Goal: Task Accomplishment & Management: Use online tool/utility

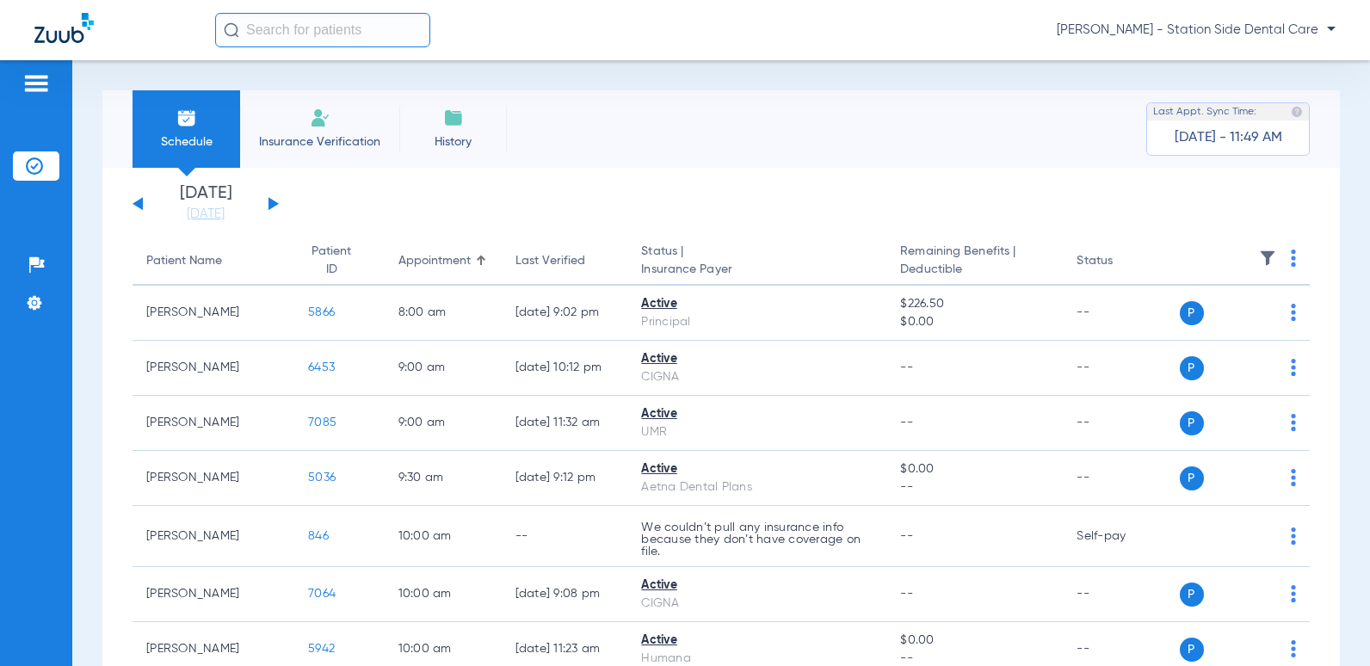
click at [191, 141] on span "Schedule" at bounding box center [186, 141] width 82 height 17
click at [182, 114] on img at bounding box center [186, 118] width 21 height 21
click at [273, 207] on button at bounding box center [273, 203] width 10 height 13
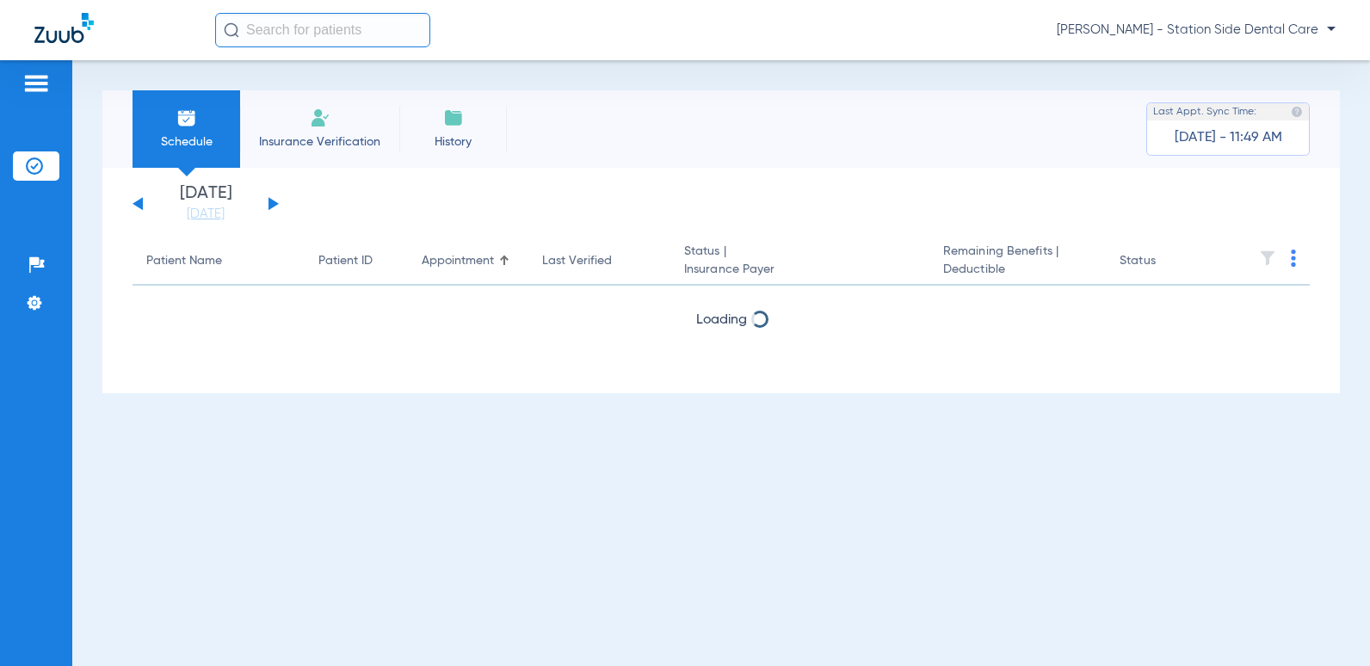
click at [273, 207] on button at bounding box center [273, 203] width 10 height 13
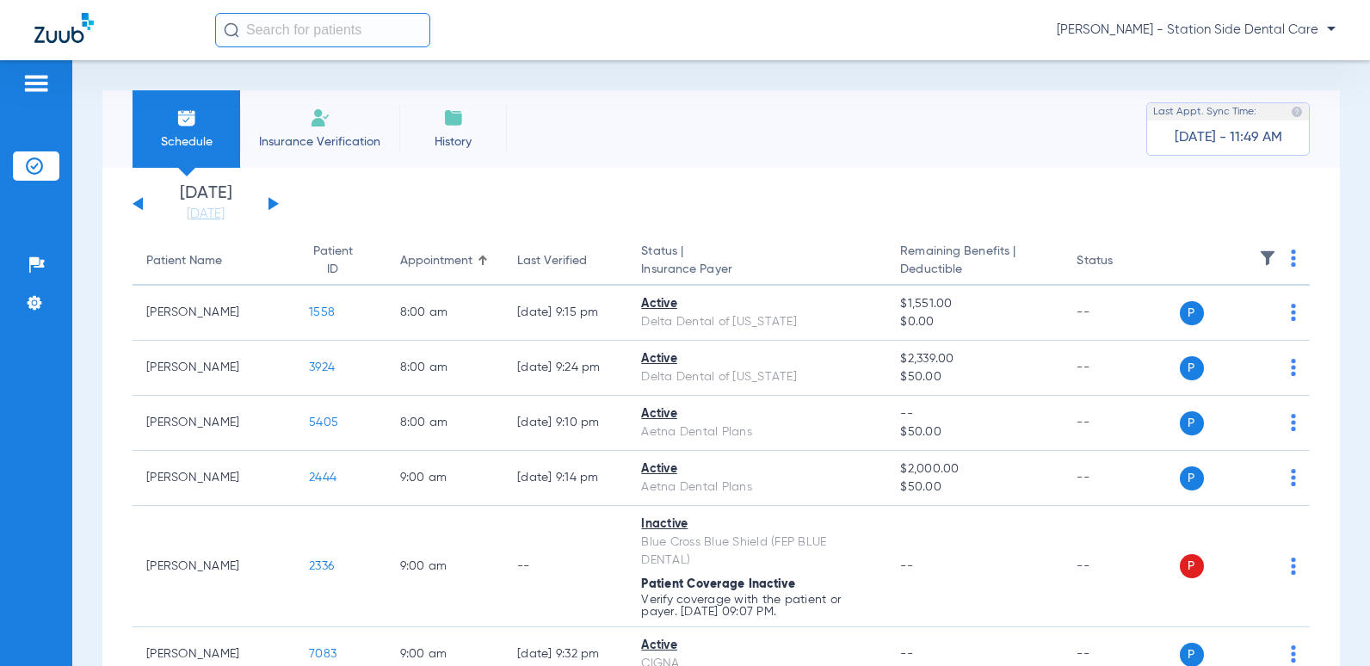
click at [273, 207] on button at bounding box center [273, 203] width 10 height 13
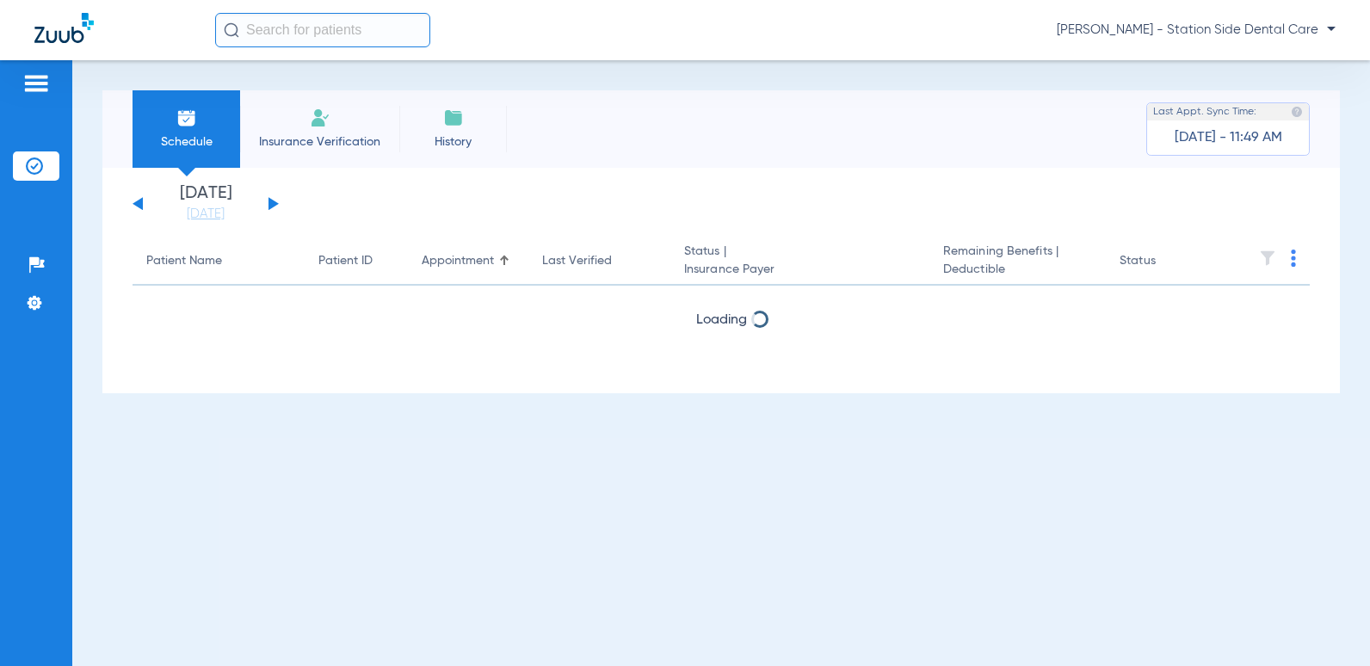
click at [273, 207] on button at bounding box center [273, 203] width 10 height 13
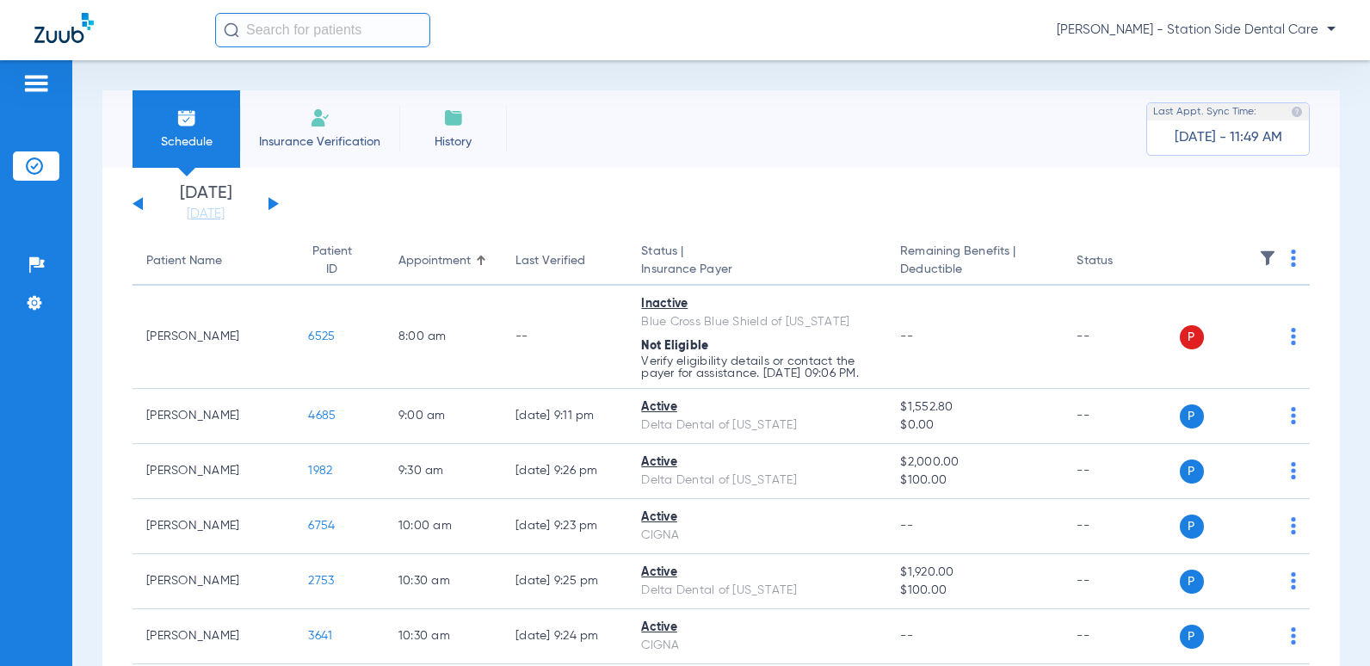
click at [273, 207] on button at bounding box center [273, 203] width 10 height 13
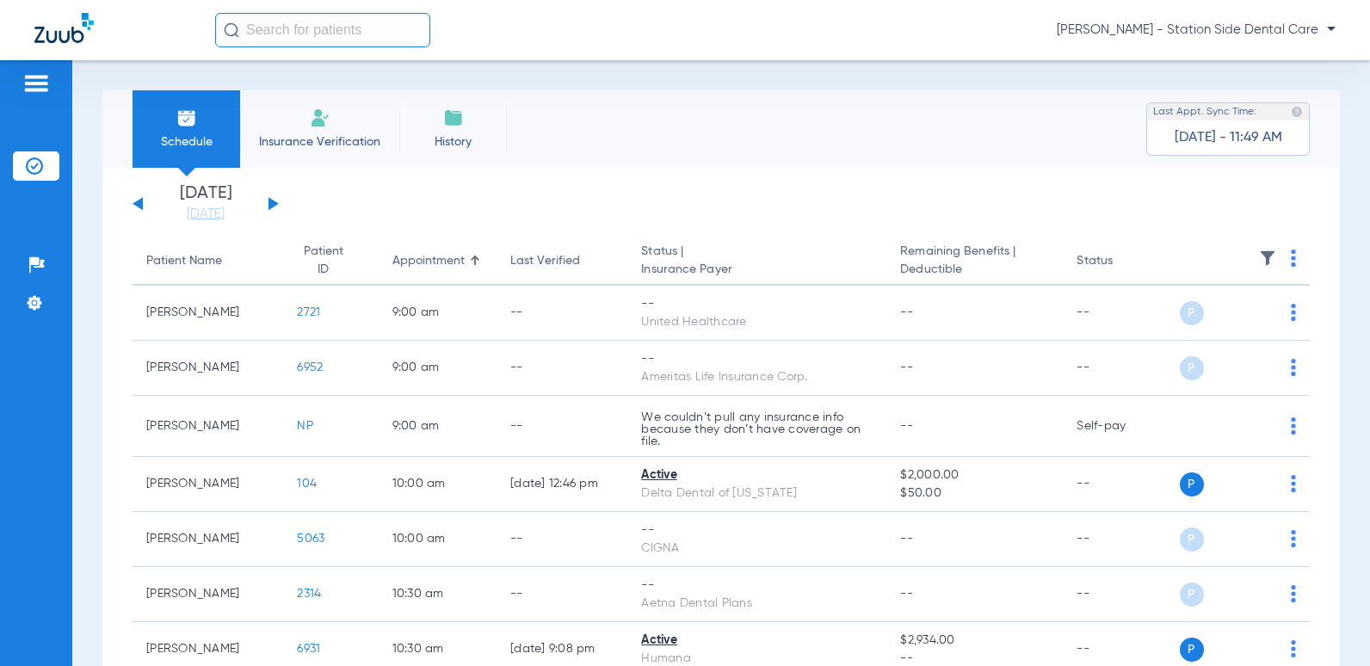
click at [139, 201] on button at bounding box center [137, 203] width 10 height 13
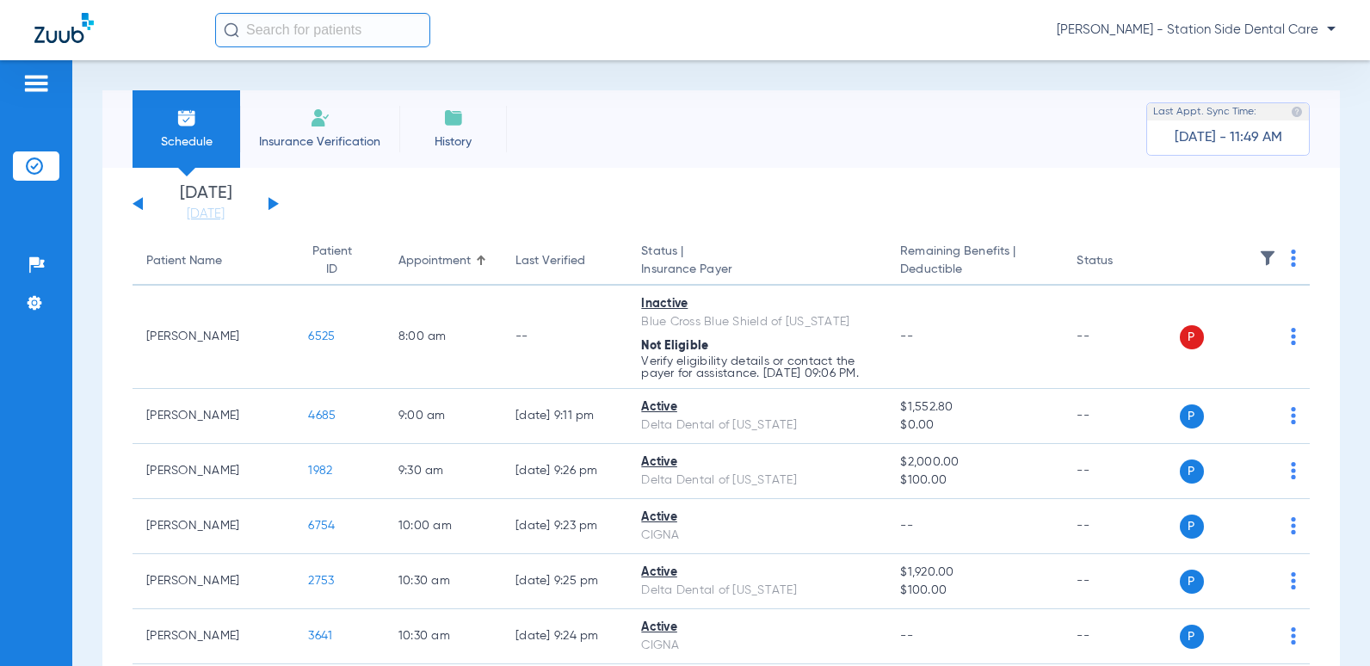
click at [139, 201] on button at bounding box center [137, 203] width 10 height 13
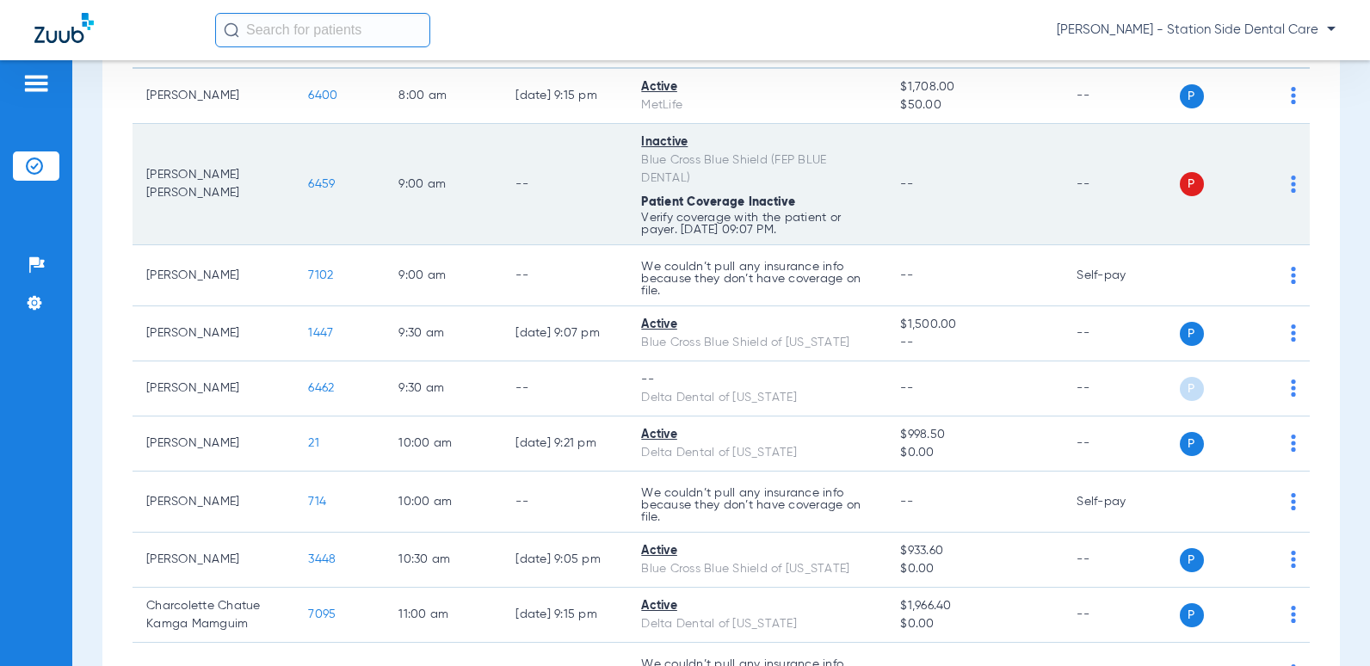
scroll to position [344, 0]
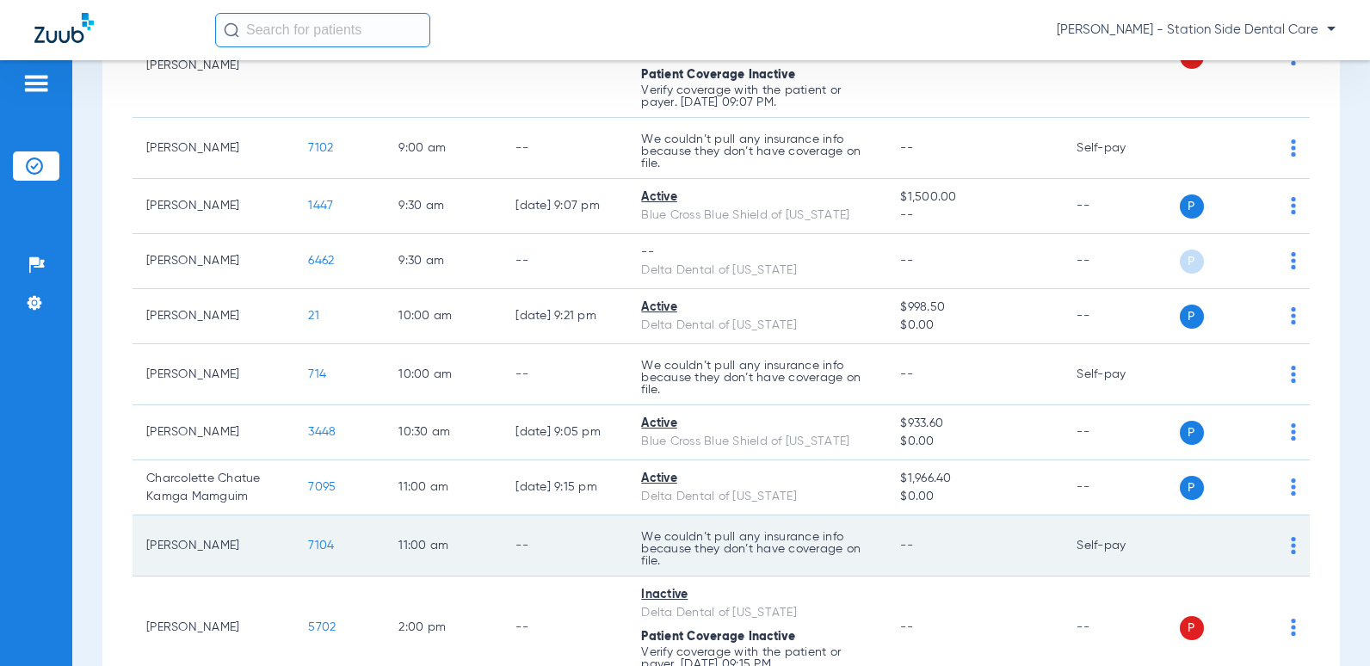
click at [1290, 554] on img at bounding box center [1292, 545] width 5 height 17
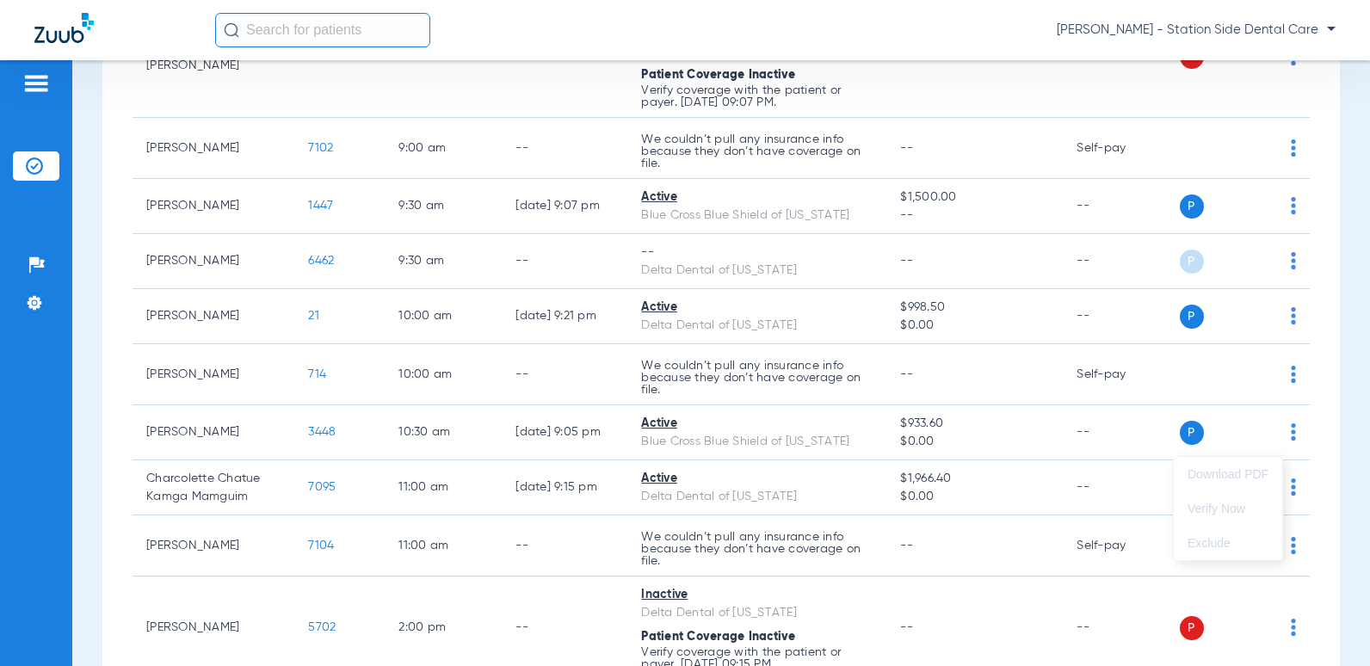
click at [749, 558] on div at bounding box center [685, 333] width 1370 height 666
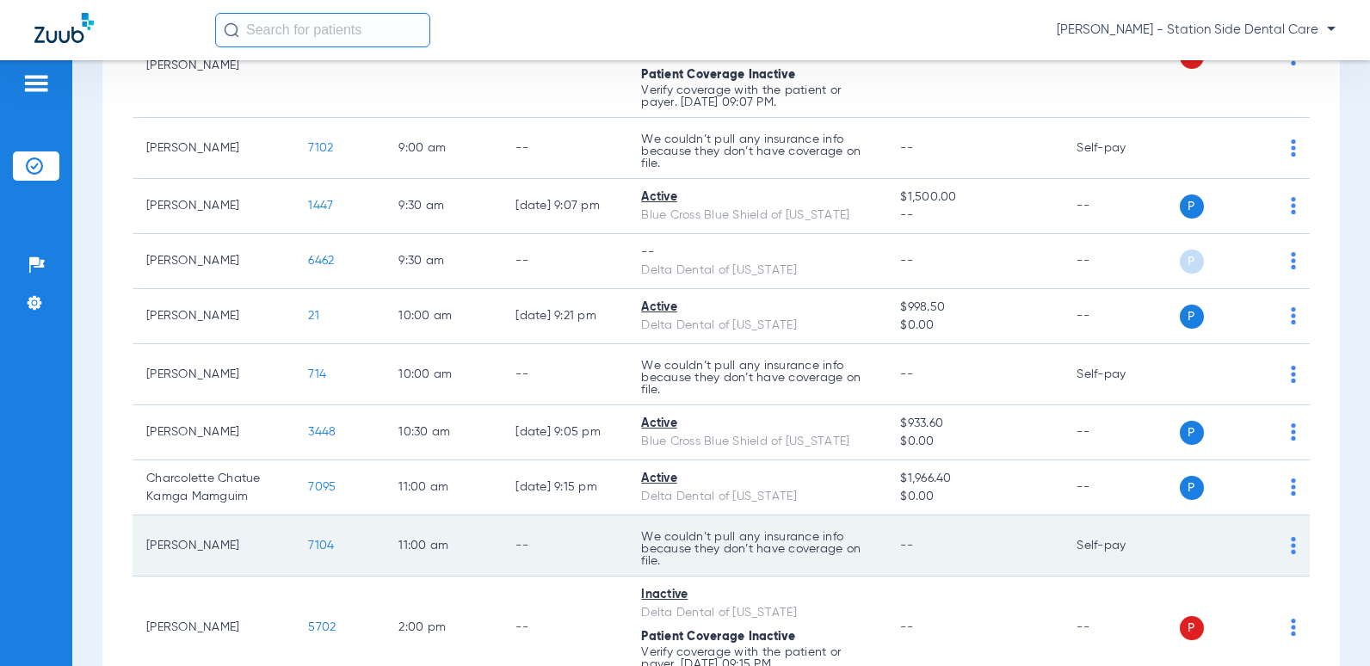
click at [308, 551] on span "7104" at bounding box center [321, 545] width 26 height 12
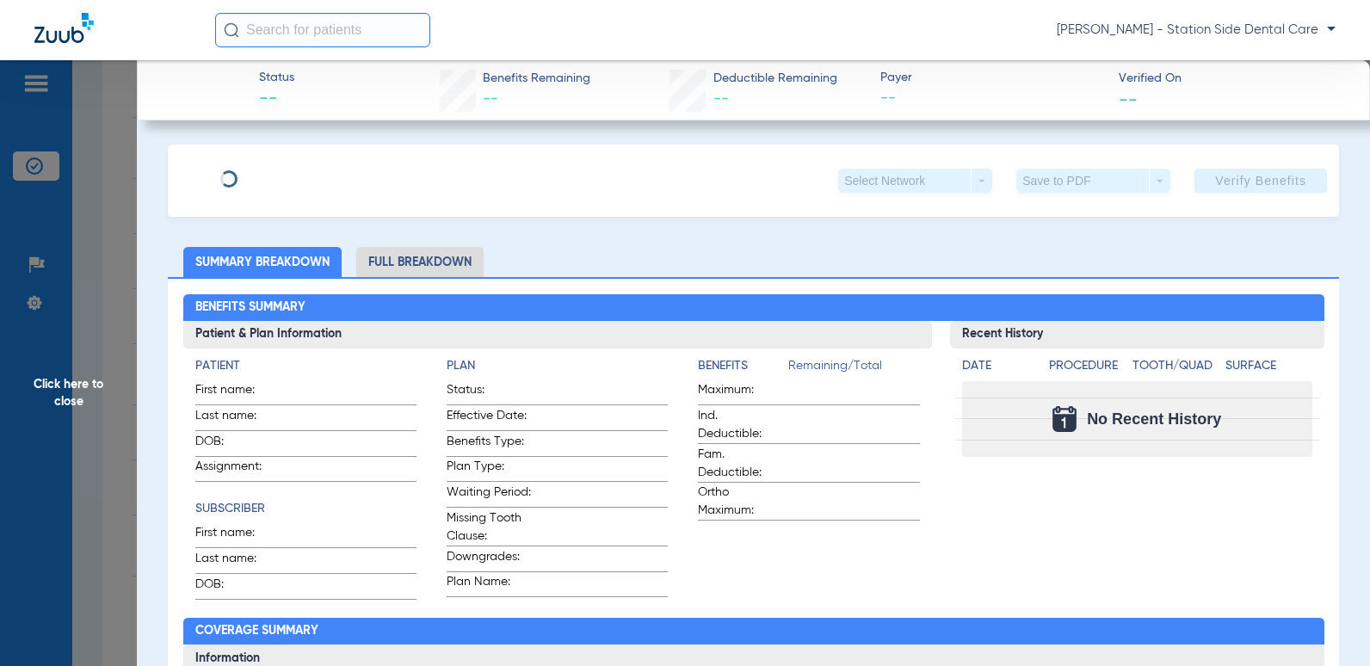
type input "[PERSON_NAME]"
type input "[DATE]"
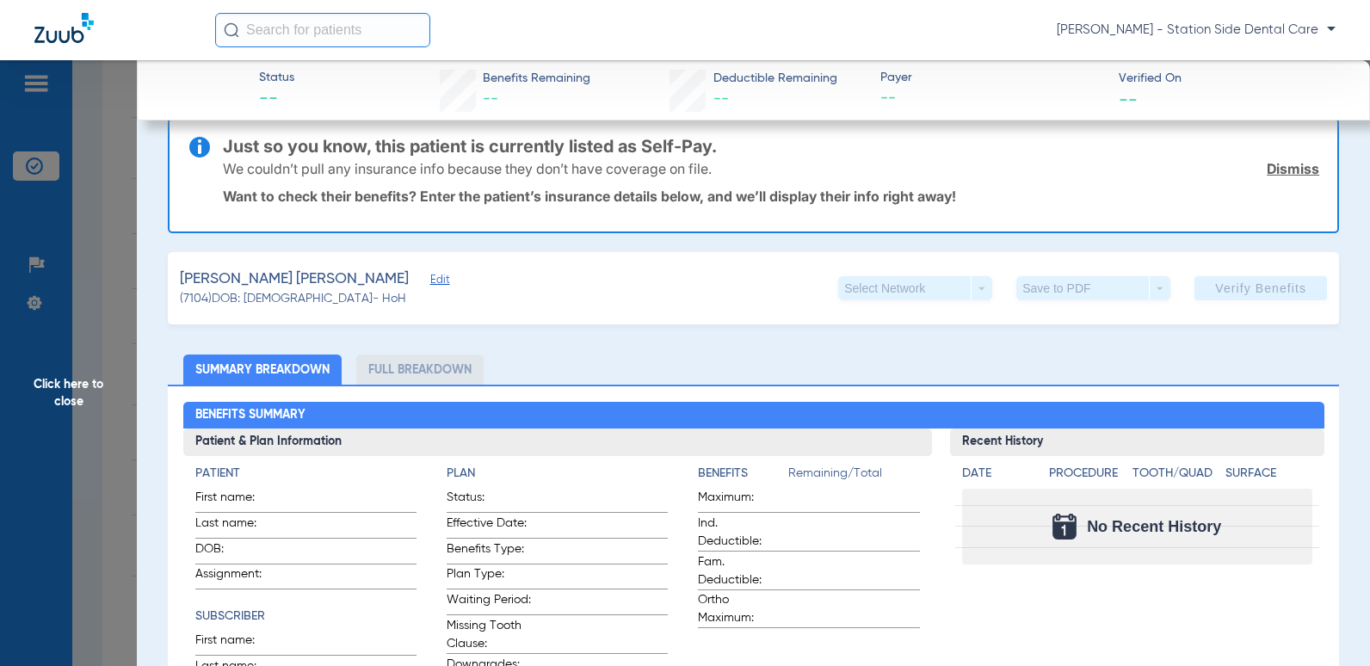
scroll to position [0, 0]
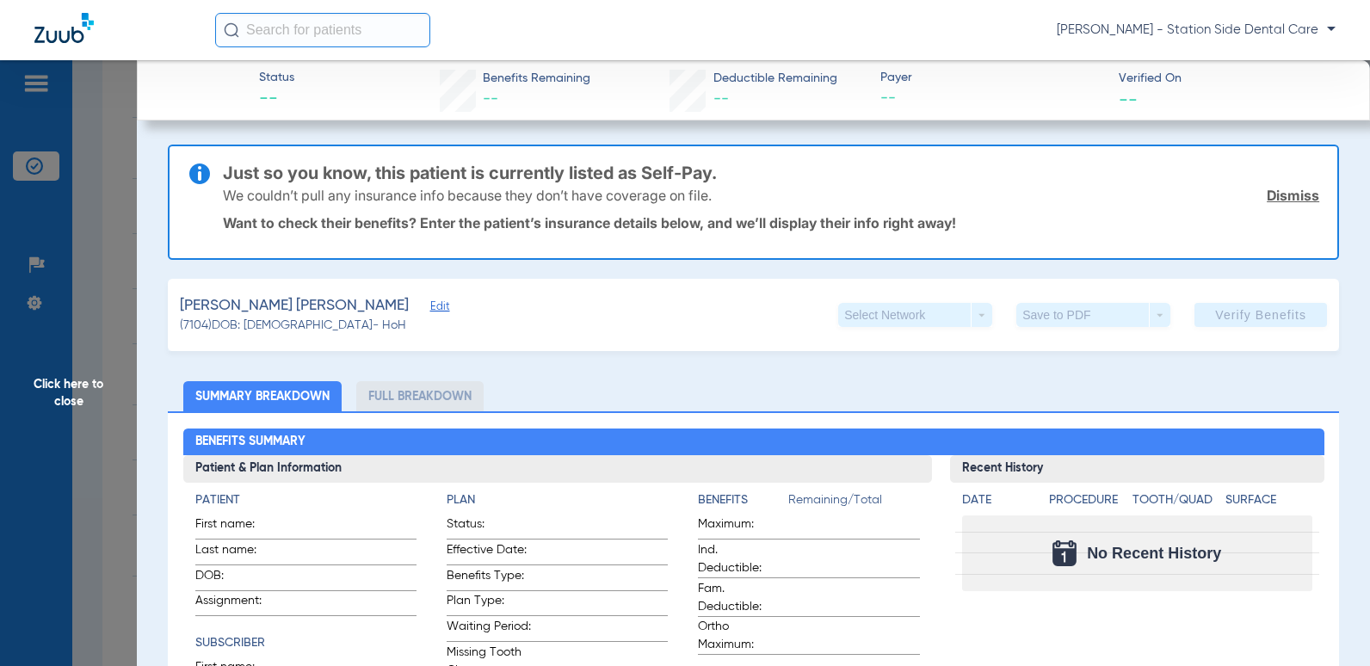
click at [430, 306] on span "Edit" at bounding box center [437, 308] width 15 height 16
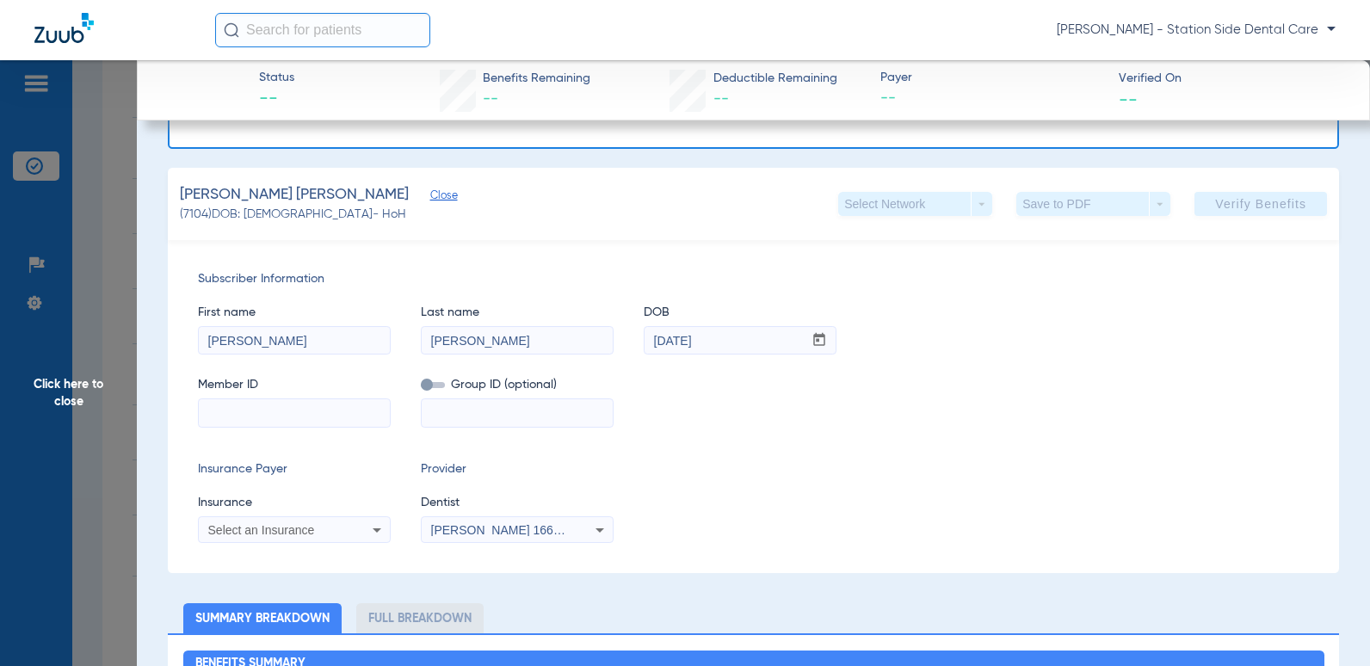
scroll to position [172, 0]
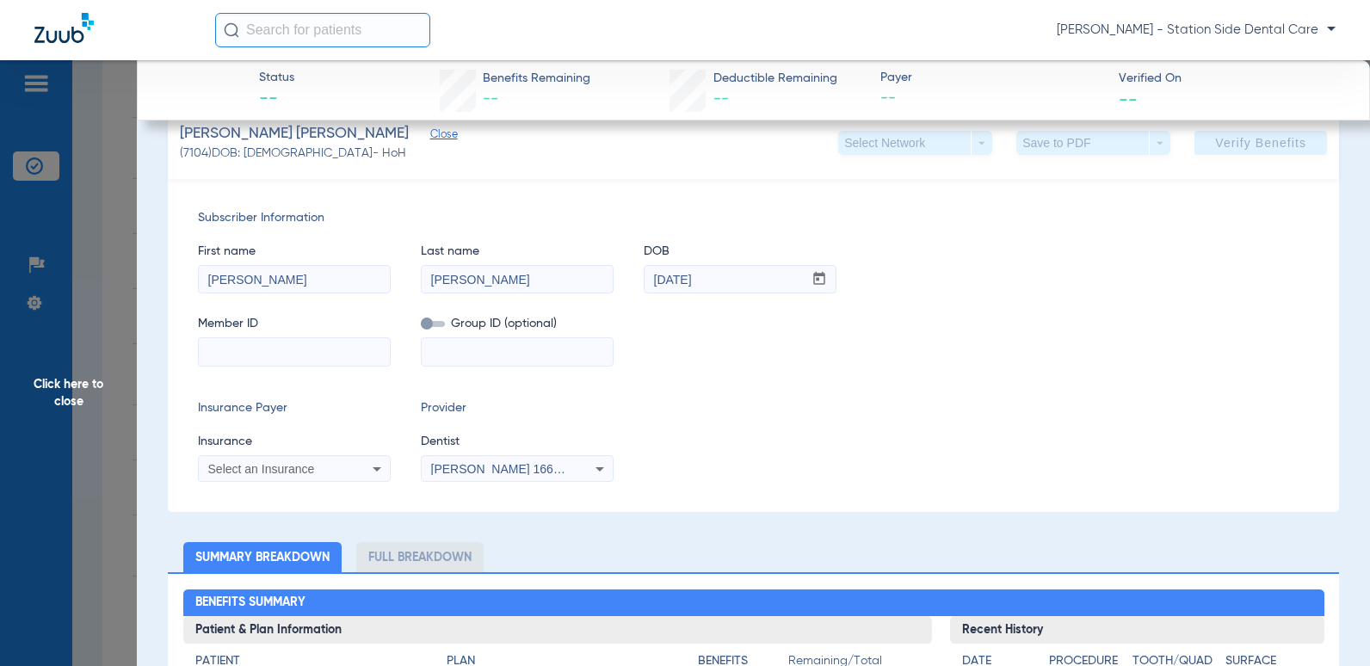
click at [295, 344] on input at bounding box center [294, 352] width 191 height 28
type input "804498716"
click at [493, 349] on input at bounding box center [517, 352] width 191 height 28
type input "IL3822"
click at [631, 366] on div "Member ID 804498716 Group ID (optional) IL3822" at bounding box center [753, 332] width 1111 height 66
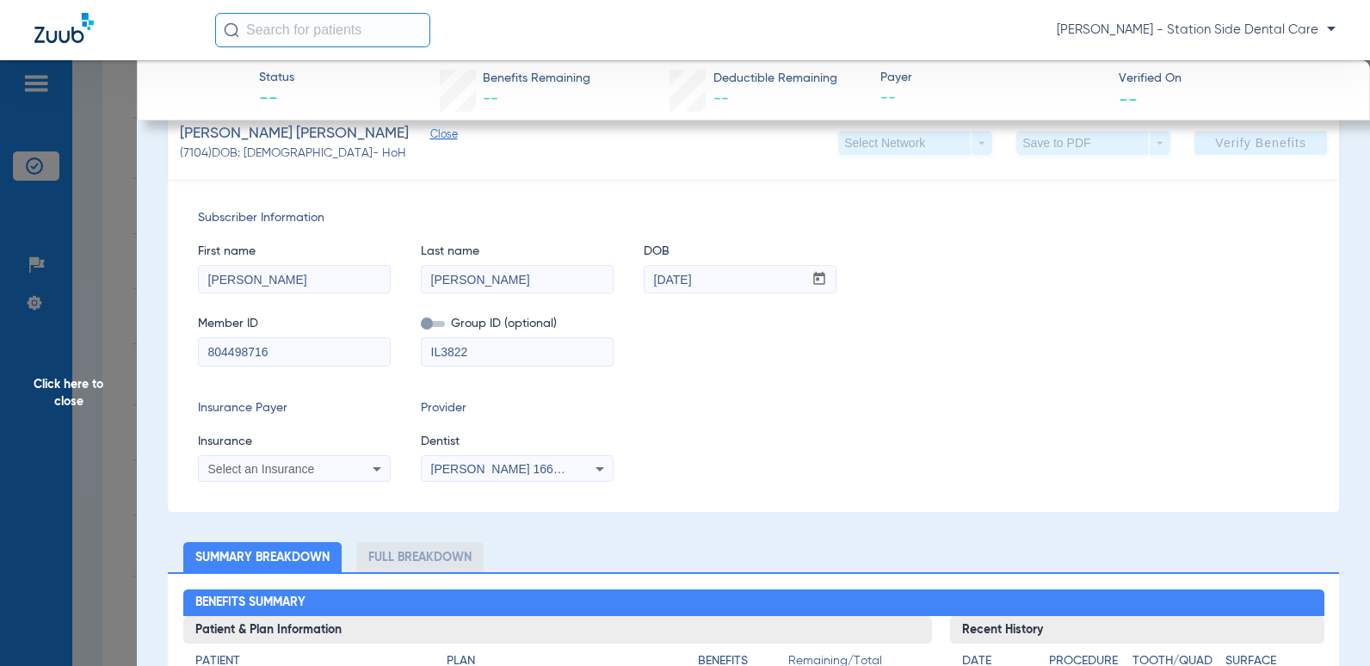
click at [365, 465] on div "Select an Insurance" at bounding box center [294, 469] width 191 height 21
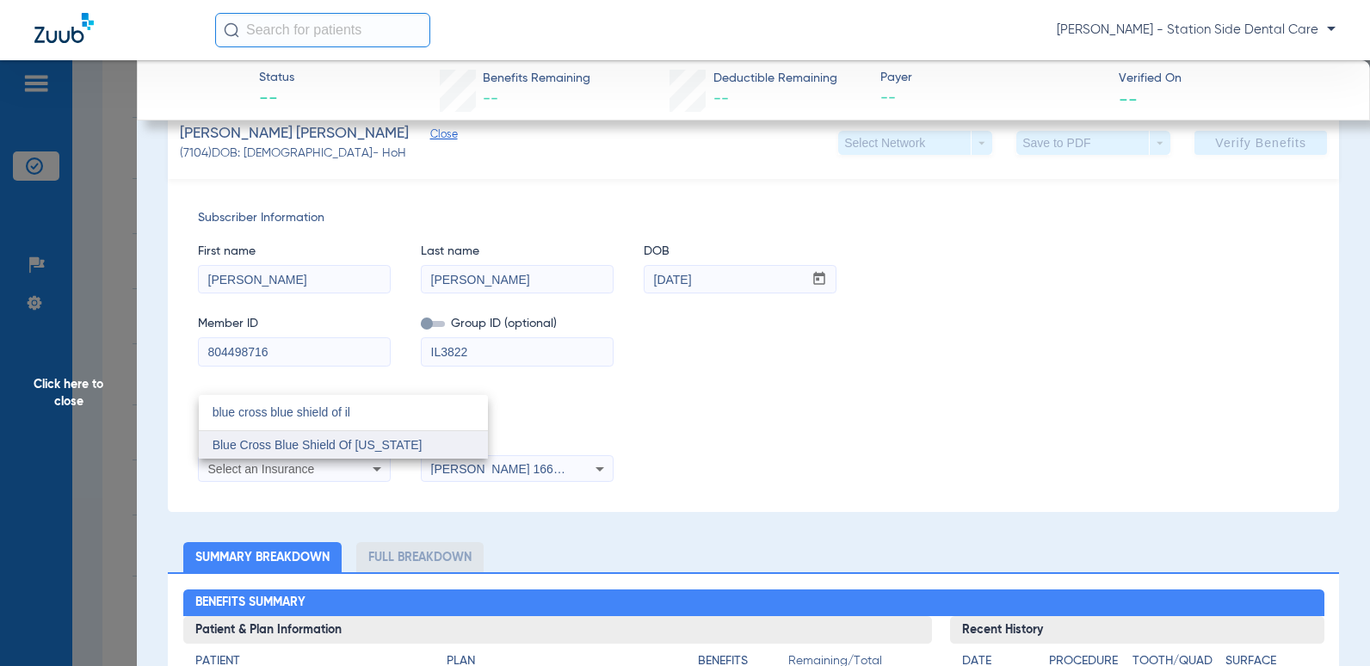
type input "blue cross blue shield of il"
click at [369, 451] on span "Blue Cross Blue Shield Of Illinois" at bounding box center [317, 445] width 210 height 14
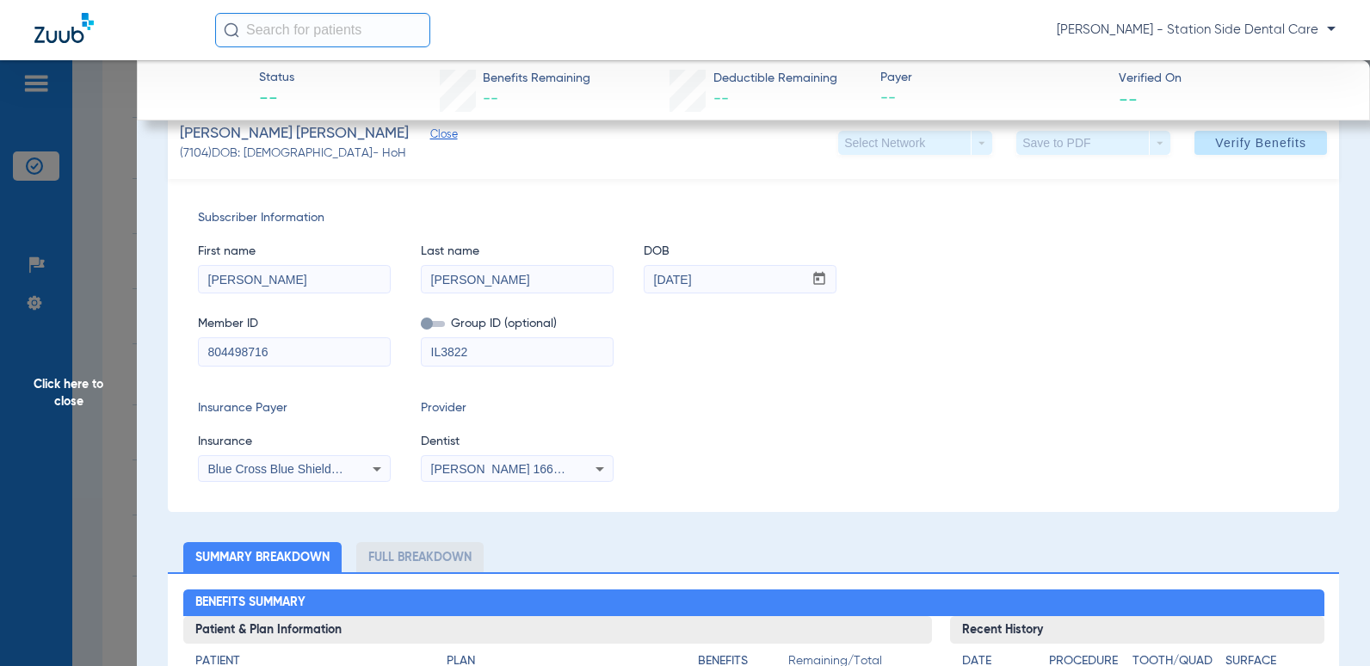
click at [915, 425] on div "Insurance Payer Insurance Blue Cross Blue Shield Of Illinois Provider Dentist J…" at bounding box center [753, 440] width 1111 height 83
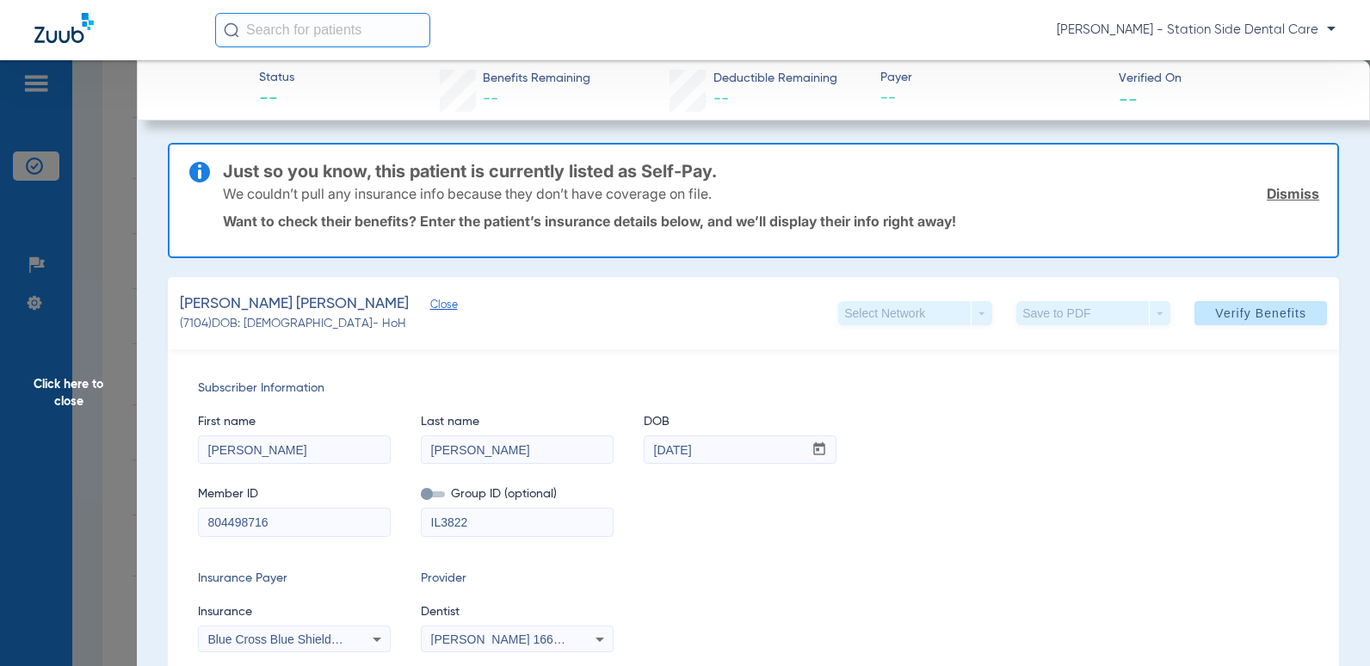
scroll to position [0, 0]
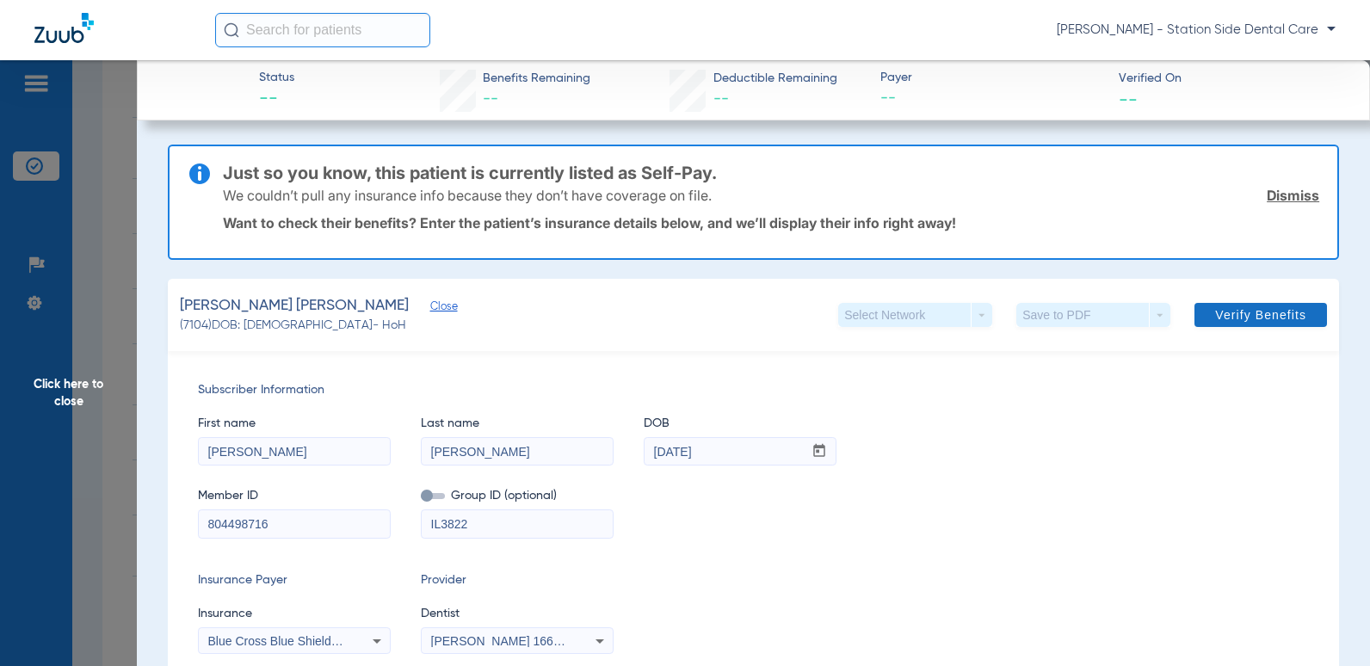
click at [1300, 190] on link "Dismiss" at bounding box center [1292, 195] width 52 height 17
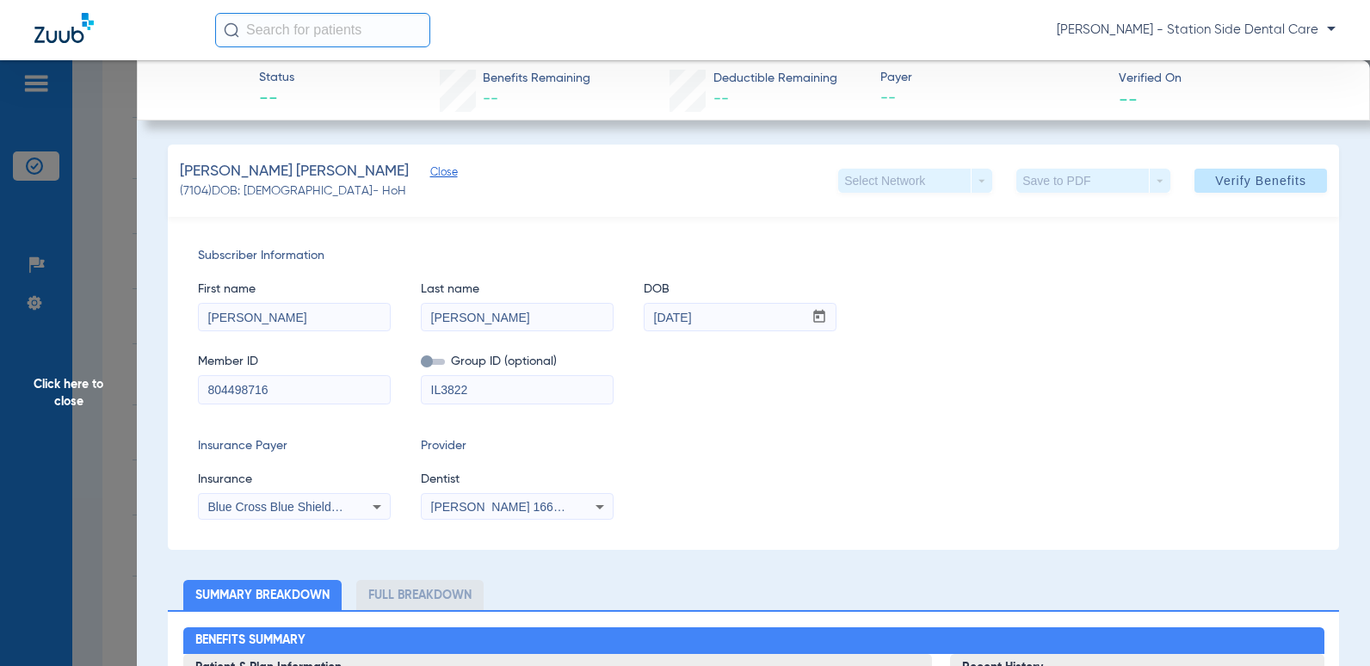
click at [588, 502] on div "[PERSON_NAME] 1669092177" at bounding box center [517, 506] width 191 height 21
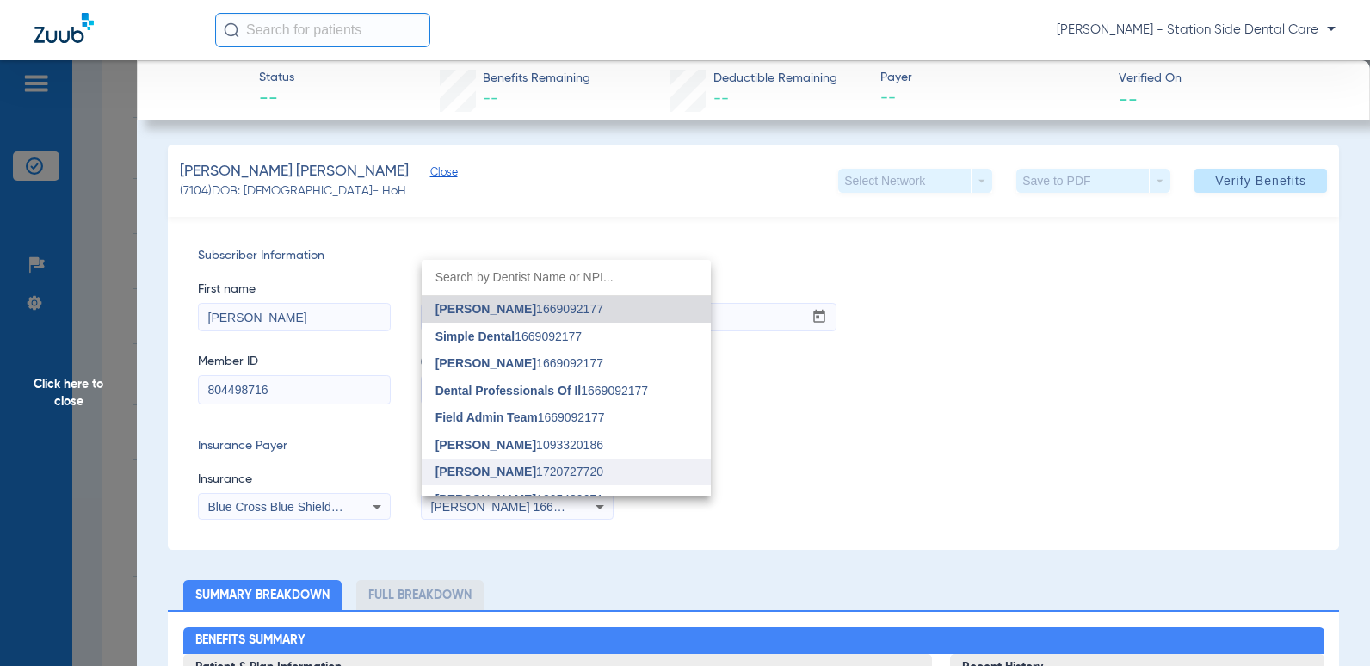
click at [507, 468] on span "Mirza Baig 1720727720" at bounding box center [519, 471] width 168 height 12
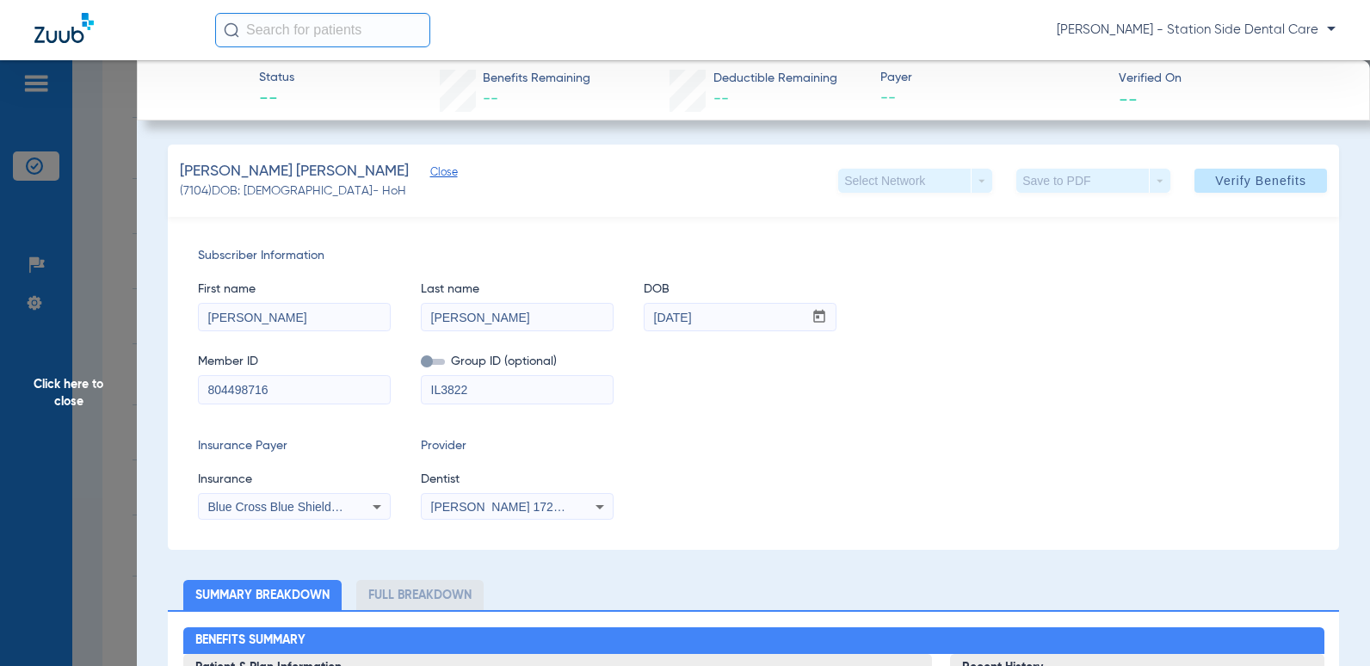
click at [847, 471] on div "Insurance Payer Insurance Blue Cross Blue Shield Of Illinois Provider Dentist M…" at bounding box center [753, 478] width 1111 height 83
drag, startPoint x: 1123, startPoint y: 83, endPoint x: 1044, endPoint y: 138, distance: 95.7
click at [1122, 83] on span "Verified On" at bounding box center [1230, 79] width 224 height 18
click at [742, 367] on div "Member ID 804498716 Group ID (optional) IL3822" at bounding box center [753, 370] width 1111 height 66
click at [606, 446] on span "Provider" at bounding box center [517, 446] width 193 height 18
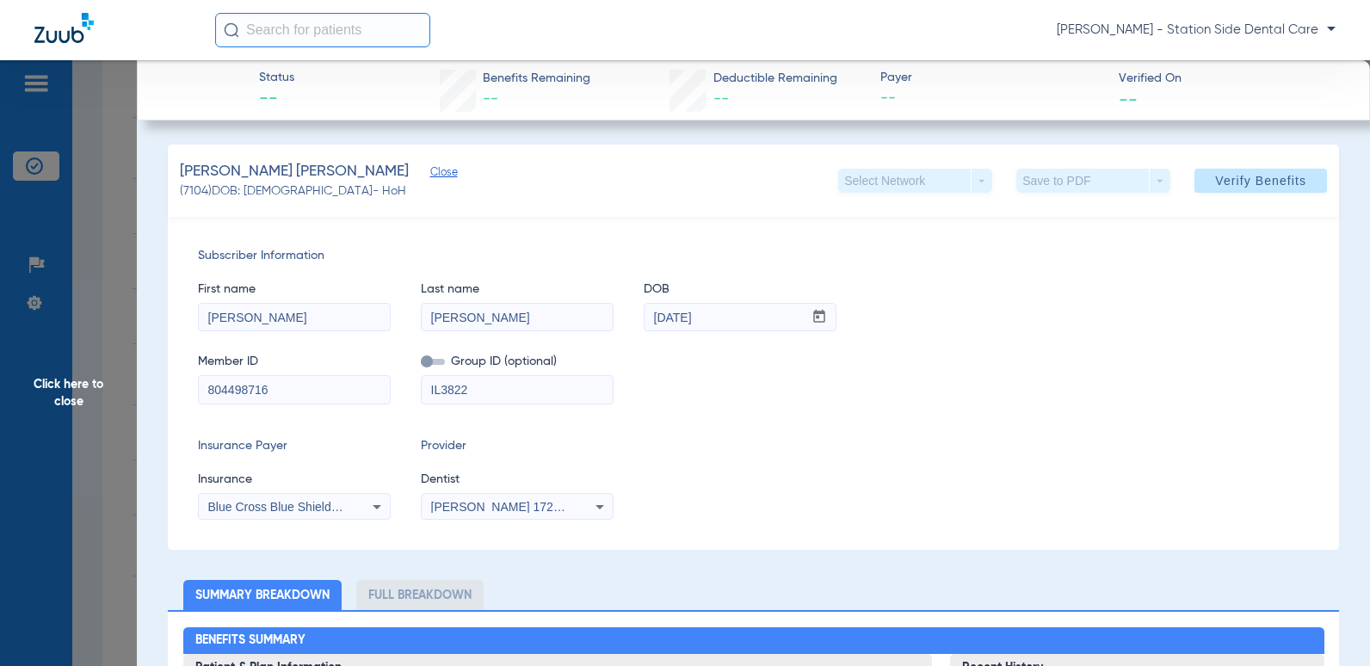
click at [317, 435] on div "Subscriber Information First name Onesimo Last name Gutierrez Arroyo DOB mm / d…" at bounding box center [753, 383] width 1171 height 333
drag, startPoint x: 917, startPoint y: 179, endPoint x: 1056, endPoint y: 133, distance: 145.8
click at [926, 177] on div "Select Network arrow_drop_down" at bounding box center [915, 181] width 154 height 24
click at [1126, 83] on span "Verified On" at bounding box center [1230, 79] width 224 height 18
click at [1071, 103] on div "Status -- Benefits Remaining -- Deductible Remaining -- Payer -- Verified On --" at bounding box center [753, 90] width 1233 height 60
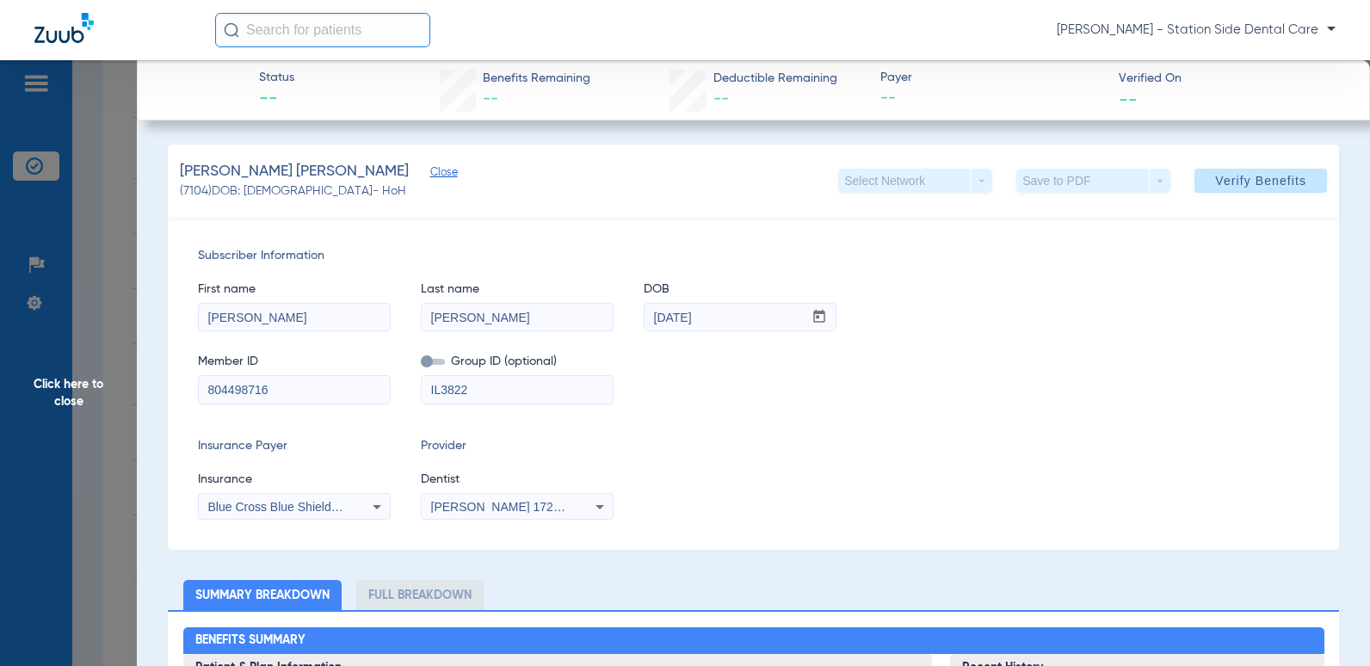
click at [430, 170] on span "Close" at bounding box center [437, 174] width 15 height 16
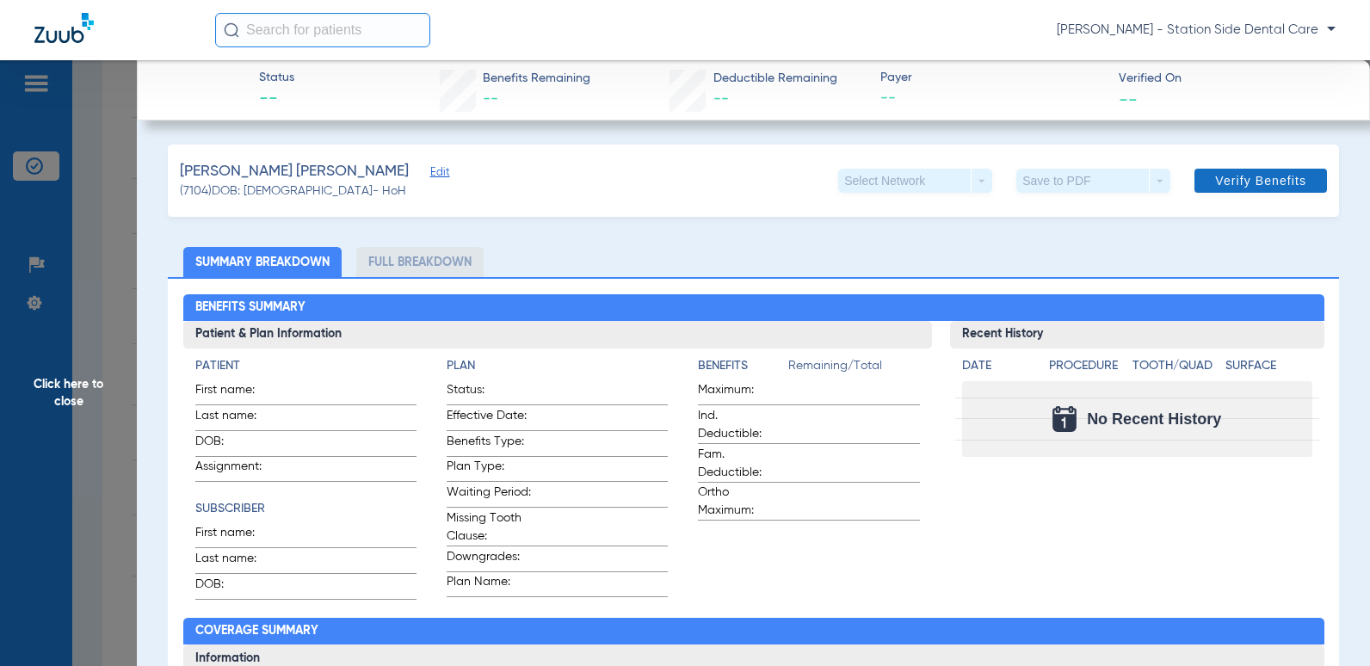
click at [1219, 183] on span "Verify Benefits" at bounding box center [1260, 181] width 91 height 14
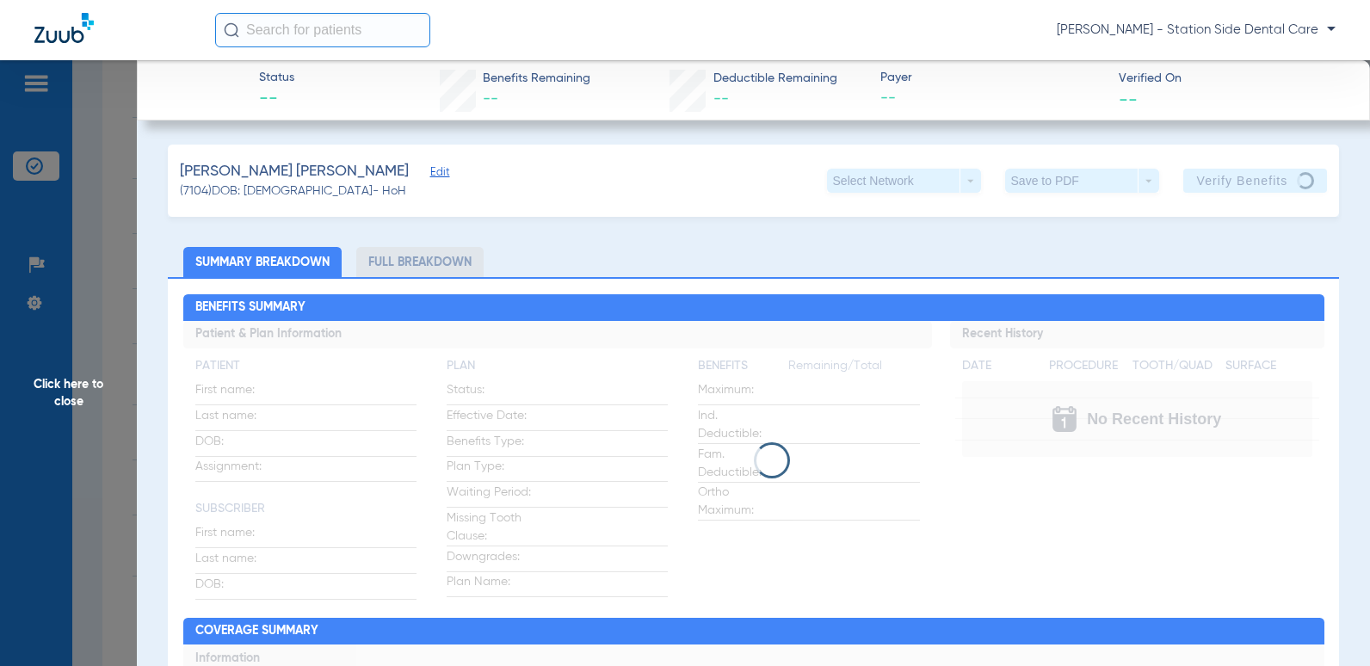
drag, startPoint x: 710, startPoint y: 395, endPoint x: 691, endPoint y: 380, distance: 23.9
click at [710, 394] on app-loading-indicator at bounding box center [753, 460] width 1141 height 279
click at [85, 384] on span "Click here to close" at bounding box center [68, 393] width 137 height 666
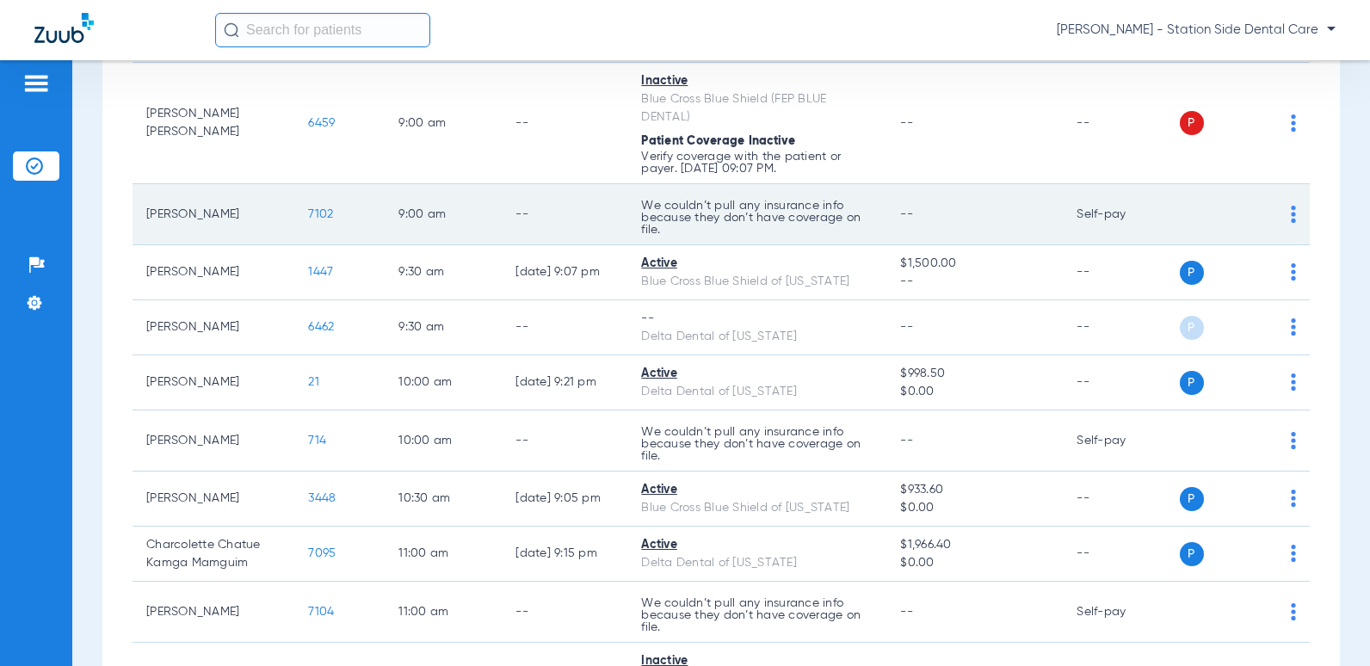
scroll to position [516, 0]
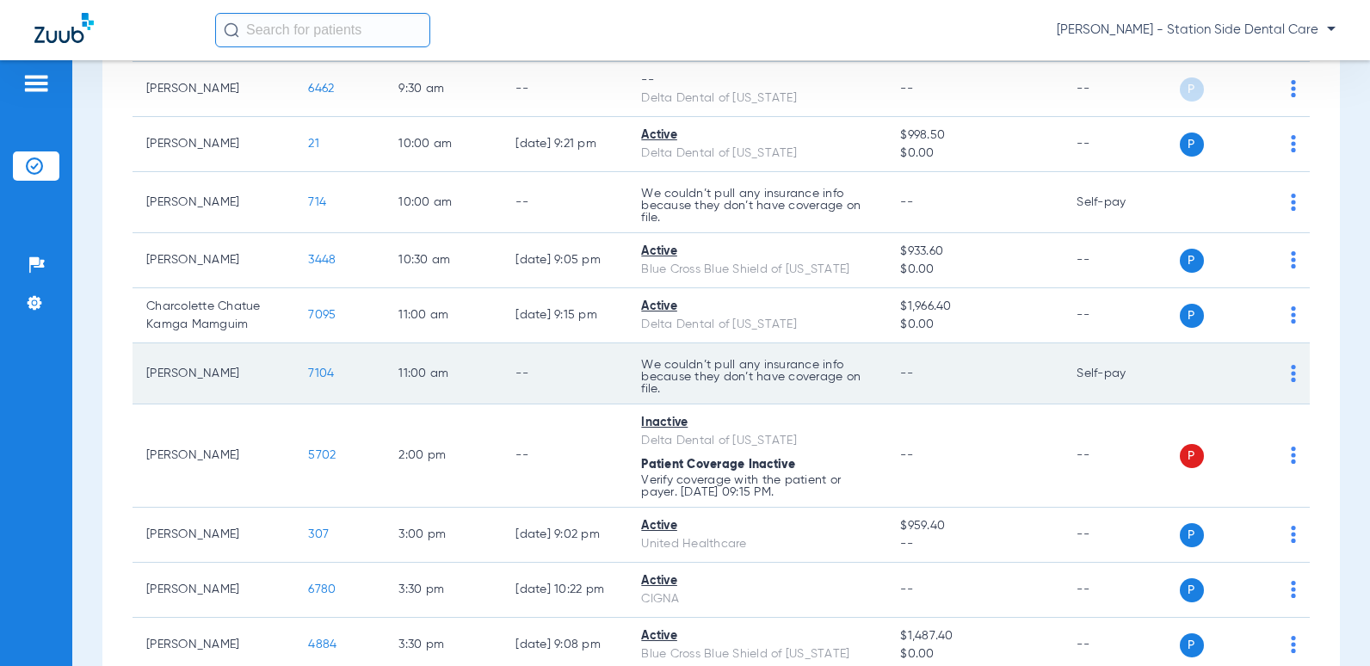
click at [1290, 382] on img at bounding box center [1292, 373] width 5 height 17
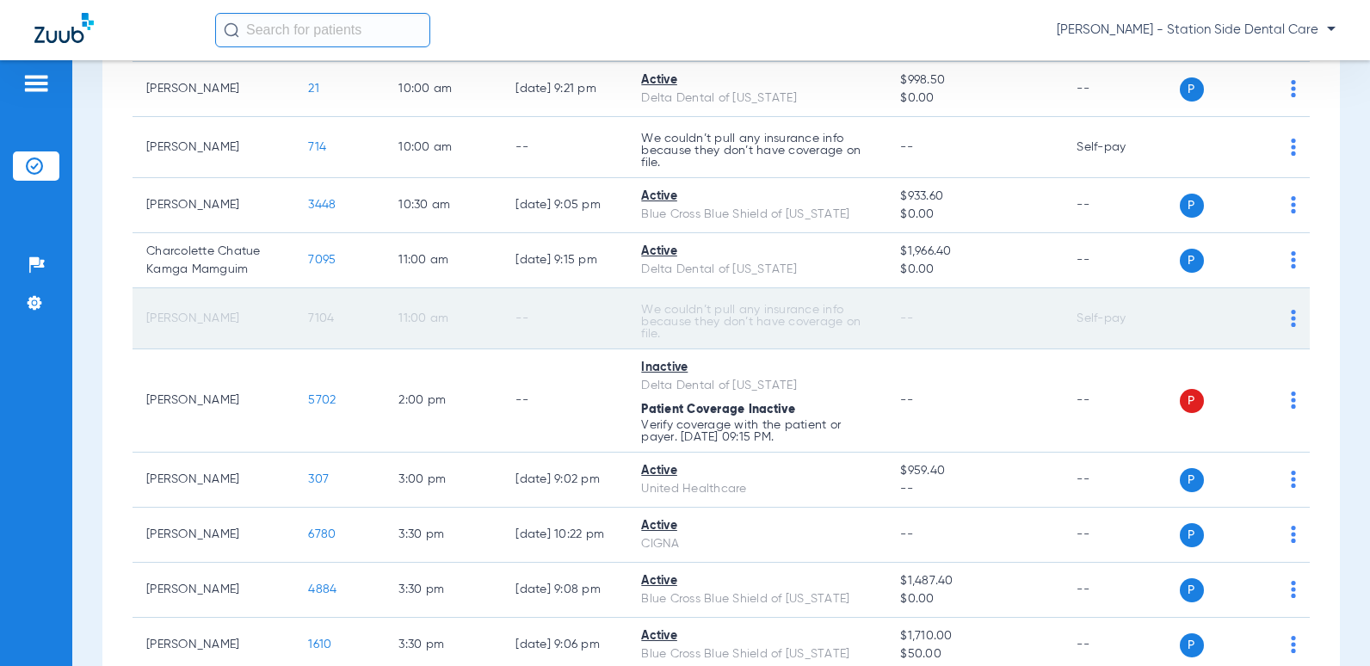
scroll to position [602, 0]
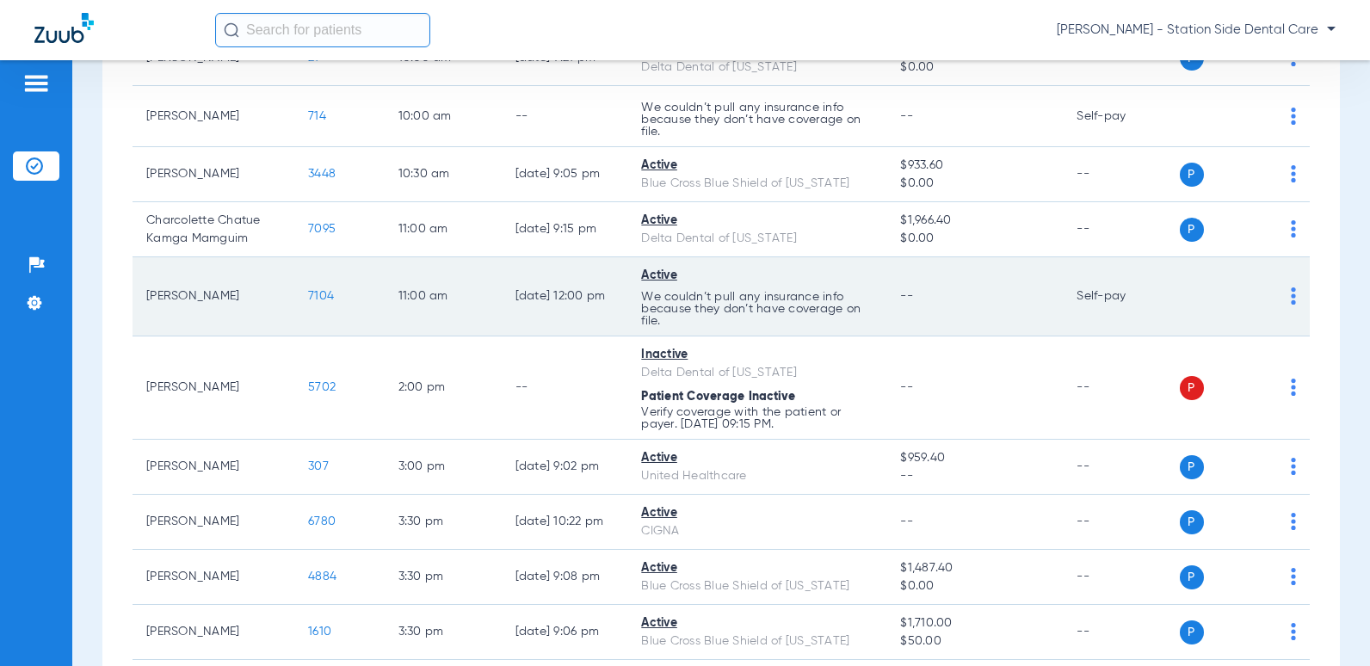
click at [658, 285] on div "Active" at bounding box center [756, 276] width 231 height 18
click at [308, 302] on span "7104" at bounding box center [321, 296] width 26 height 12
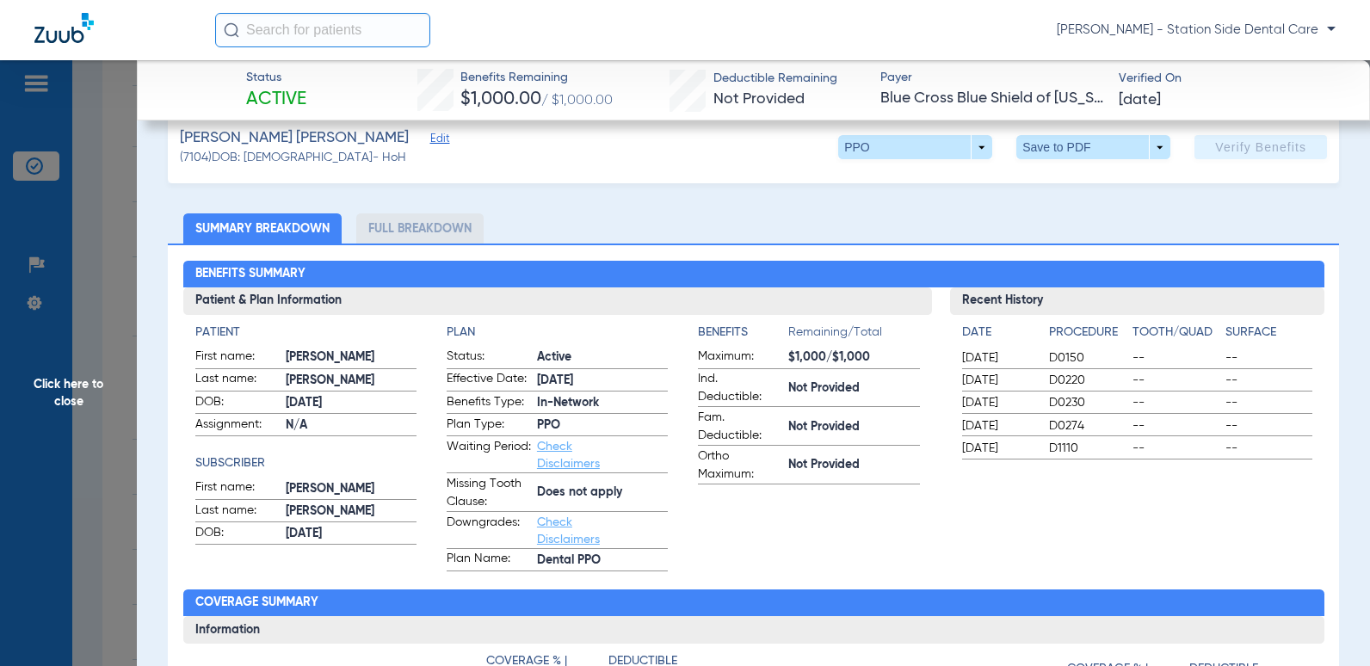
scroll to position [172, 0]
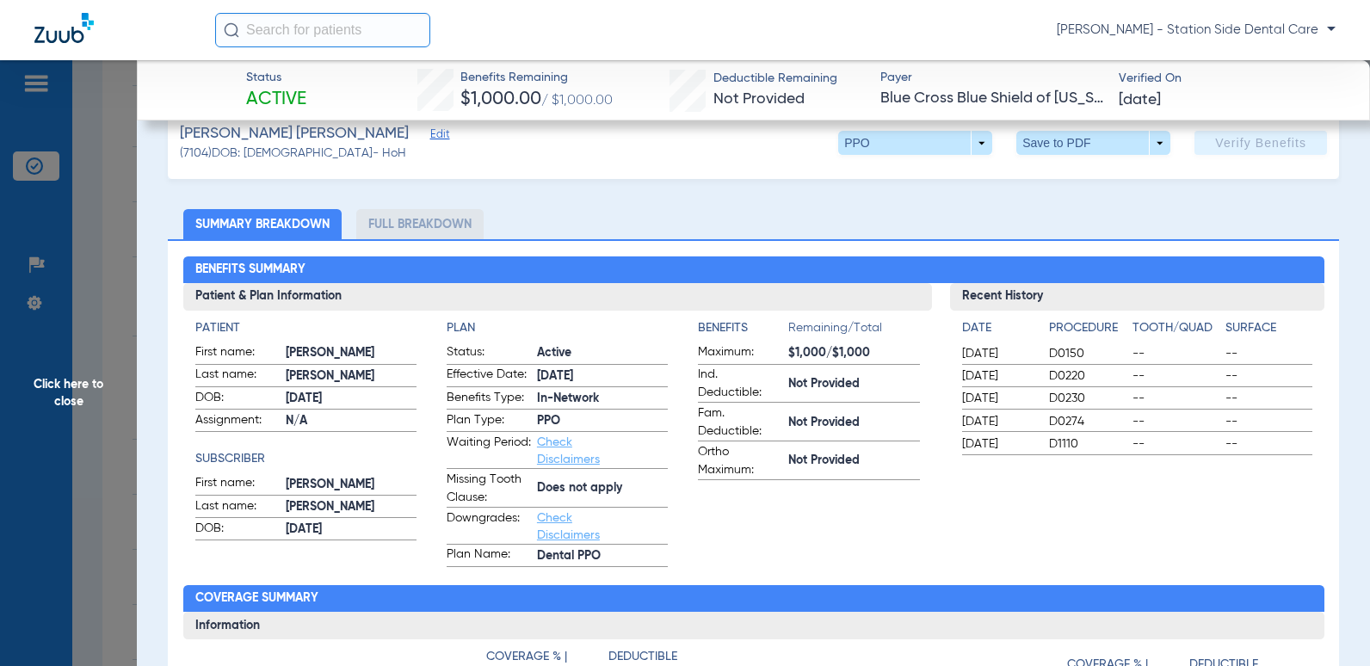
drag, startPoint x: 51, startPoint y: 140, endPoint x: 77, endPoint y: 152, distance: 28.5
click at [51, 140] on span "Click here to close" at bounding box center [68, 393] width 137 height 666
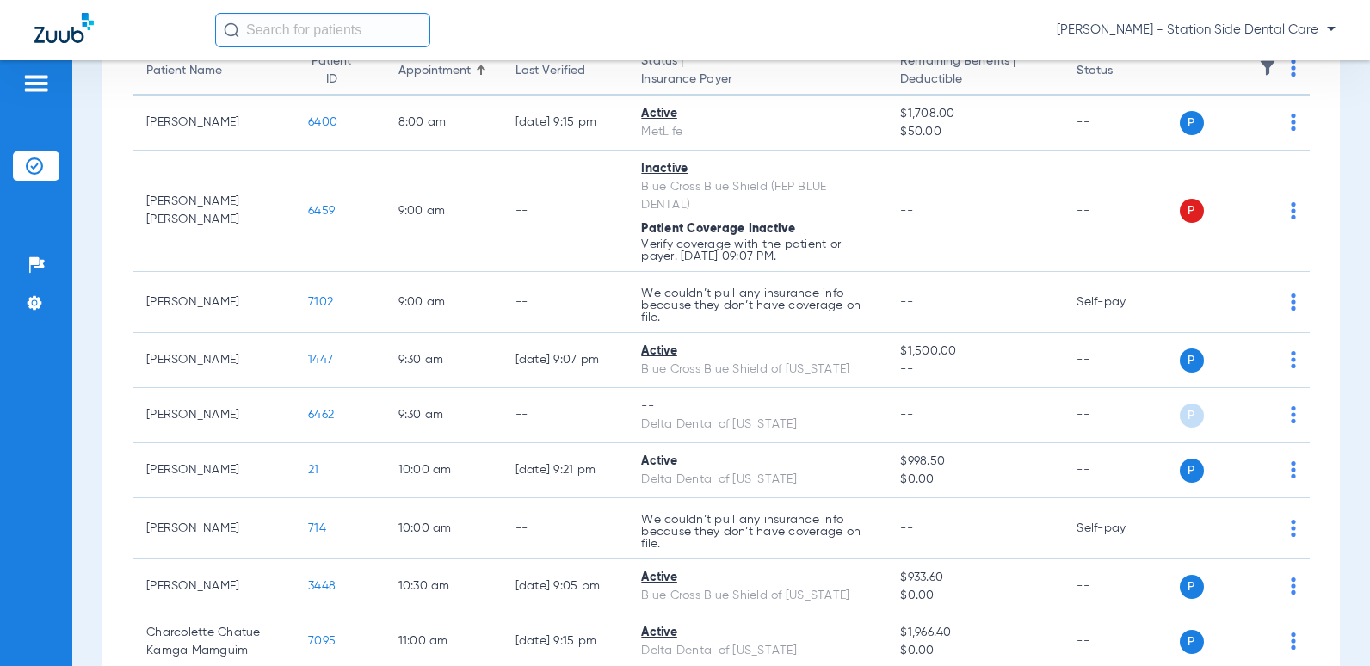
scroll to position [0, 0]
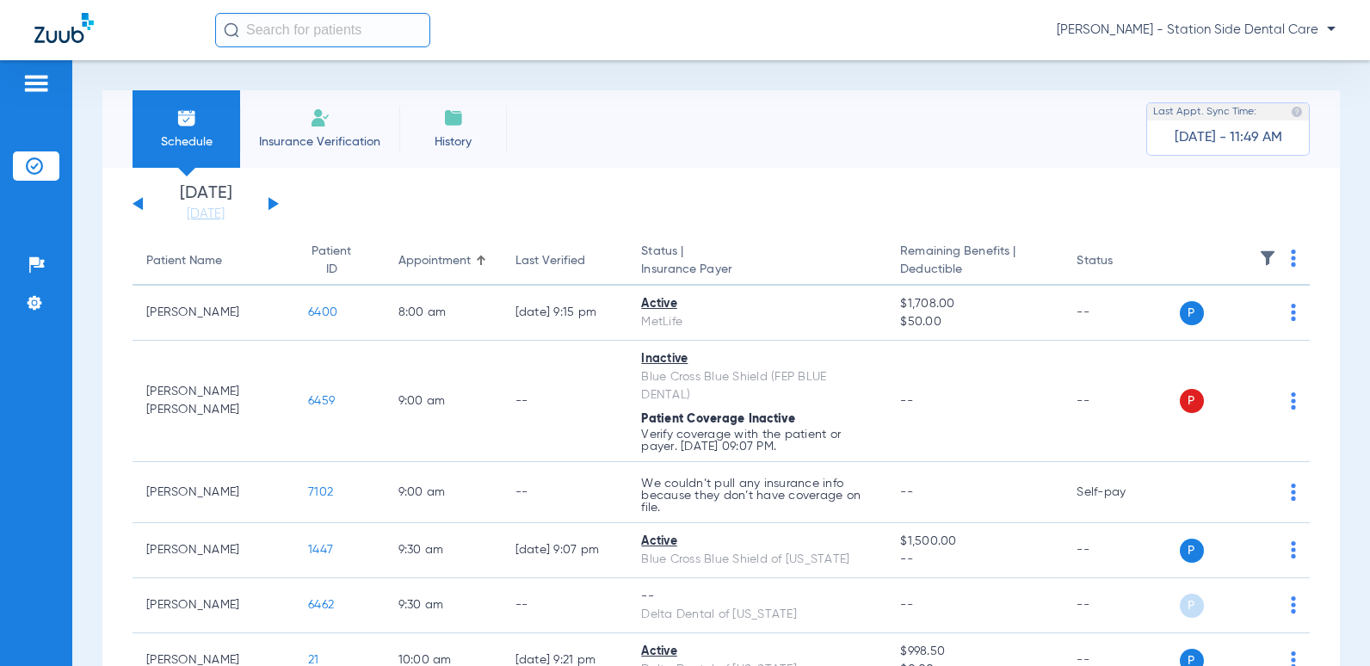
drag, startPoint x: 192, startPoint y: 129, endPoint x: 178, endPoint y: 138, distance: 16.2
click at [192, 129] on li "Schedule" at bounding box center [186, 128] width 108 height 77
click at [30, 94] on div at bounding box center [36, 86] width 28 height 26
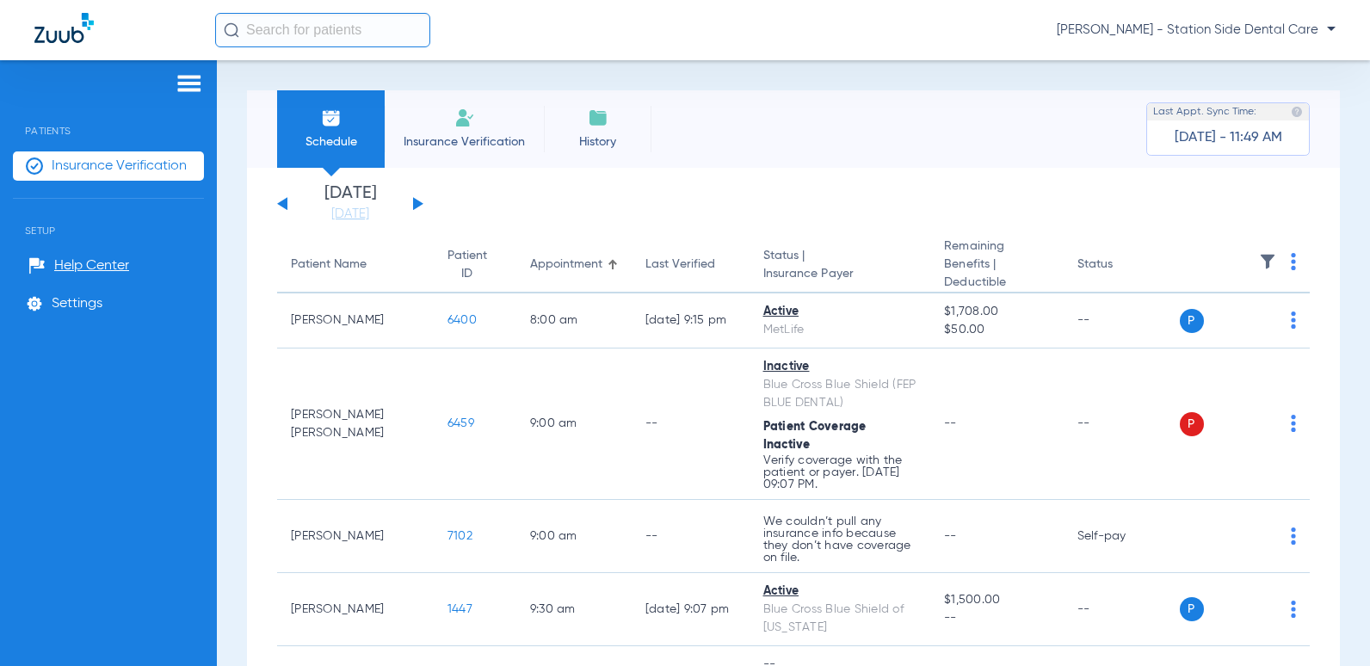
click at [76, 174] on li "Insurance Verification" at bounding box center [108, 165] width 191 height 29
click at [434, 142] on span "Insurance Verification" at bounding box center [463, 141] width 133 height 17
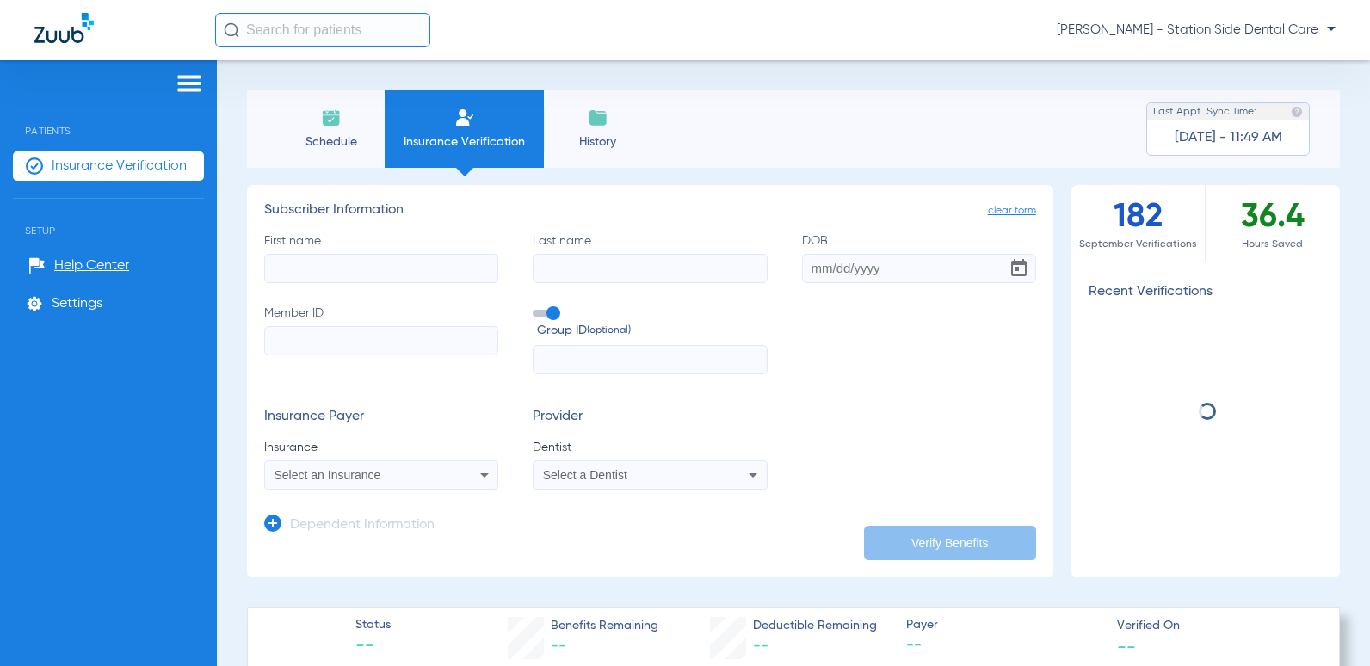
click at [348, 133] on span "Schedule" at bounding box center [331, 141] width 82 height 17
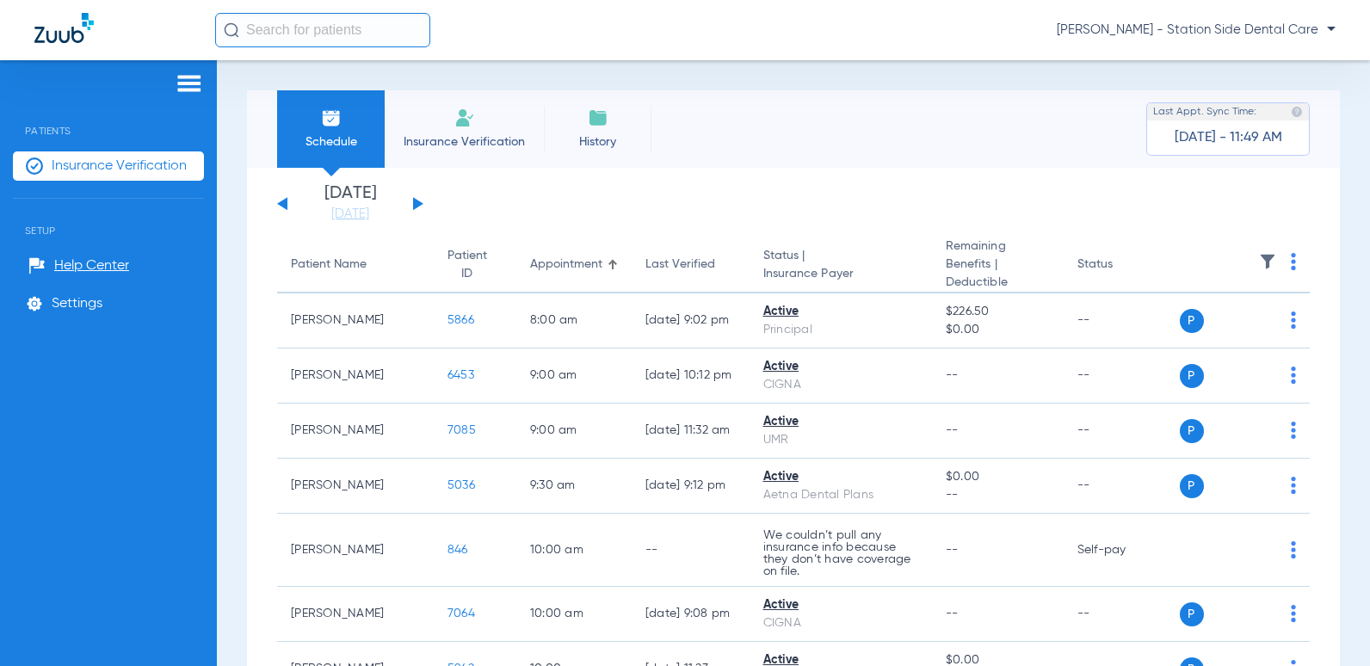
click at [415, 206] on button at bounding box center [418, 203] width 10 height 13
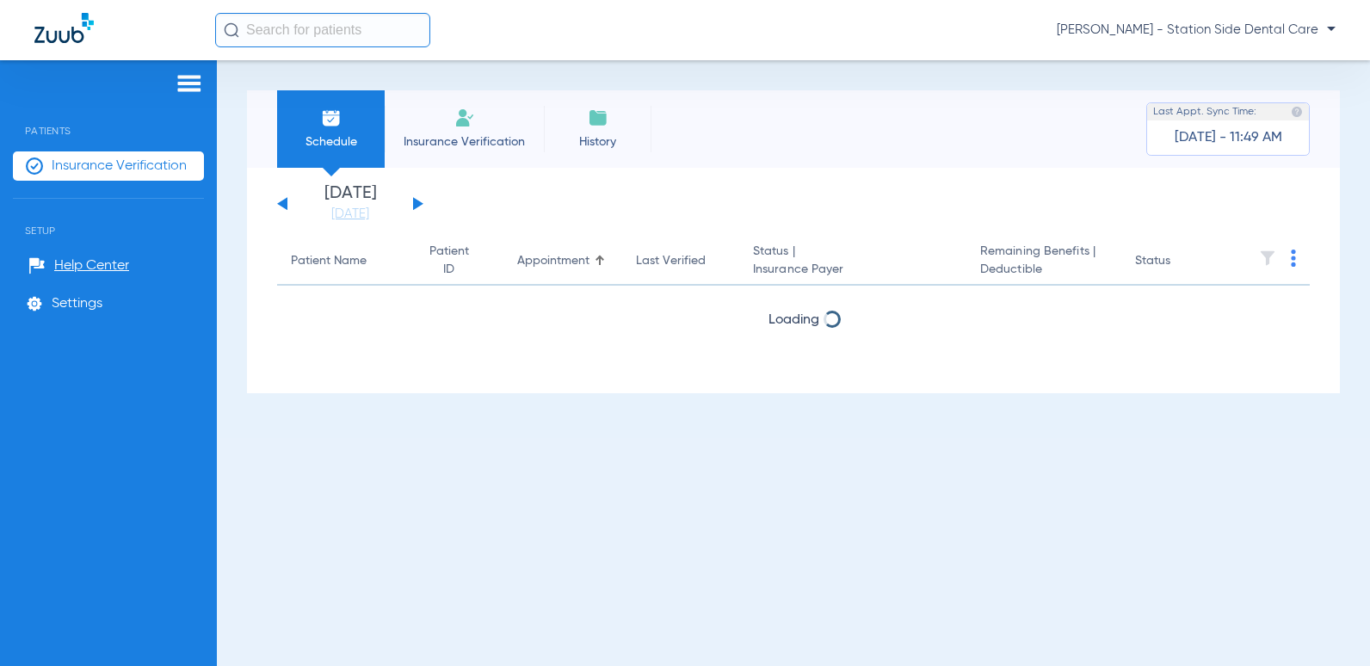
click at [415, 206] on button at bounding box center [418, 203] width 10 height 13
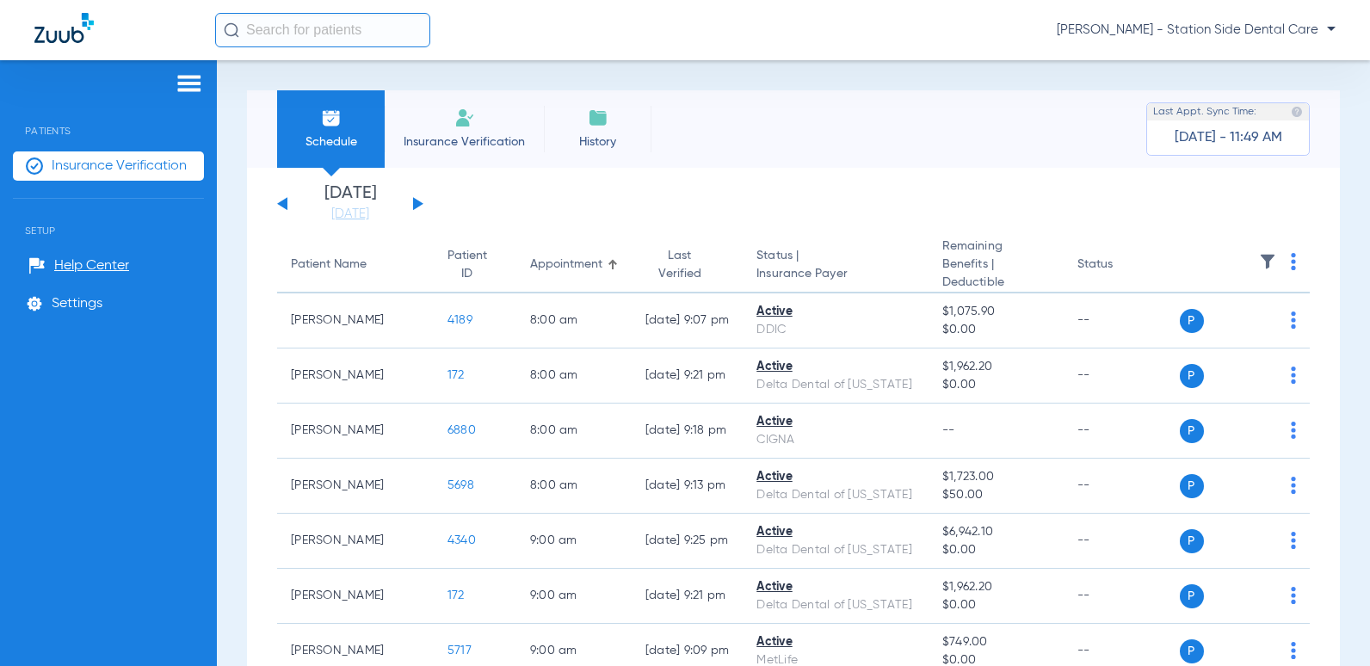
click at [415, 206] on button at bounding box center [418, 203] width 10 height 13
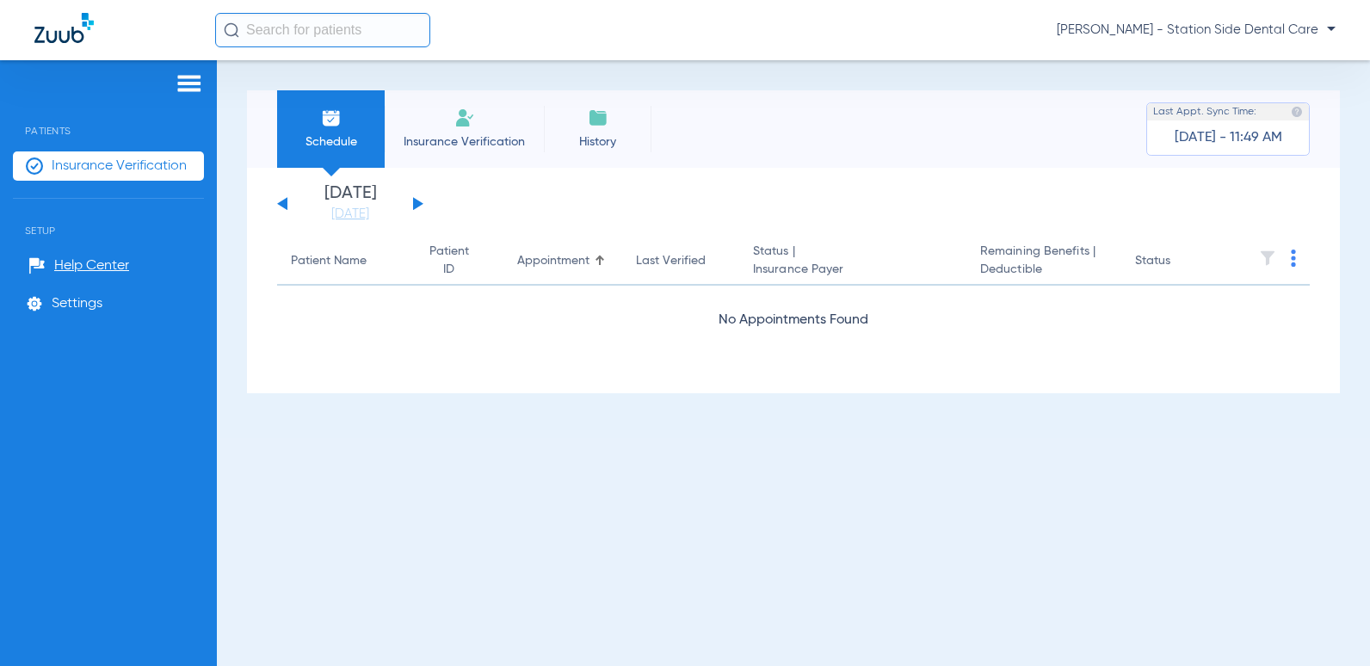
click at [415, 206] on button at bounding box center [418, 203] width 10 height 13
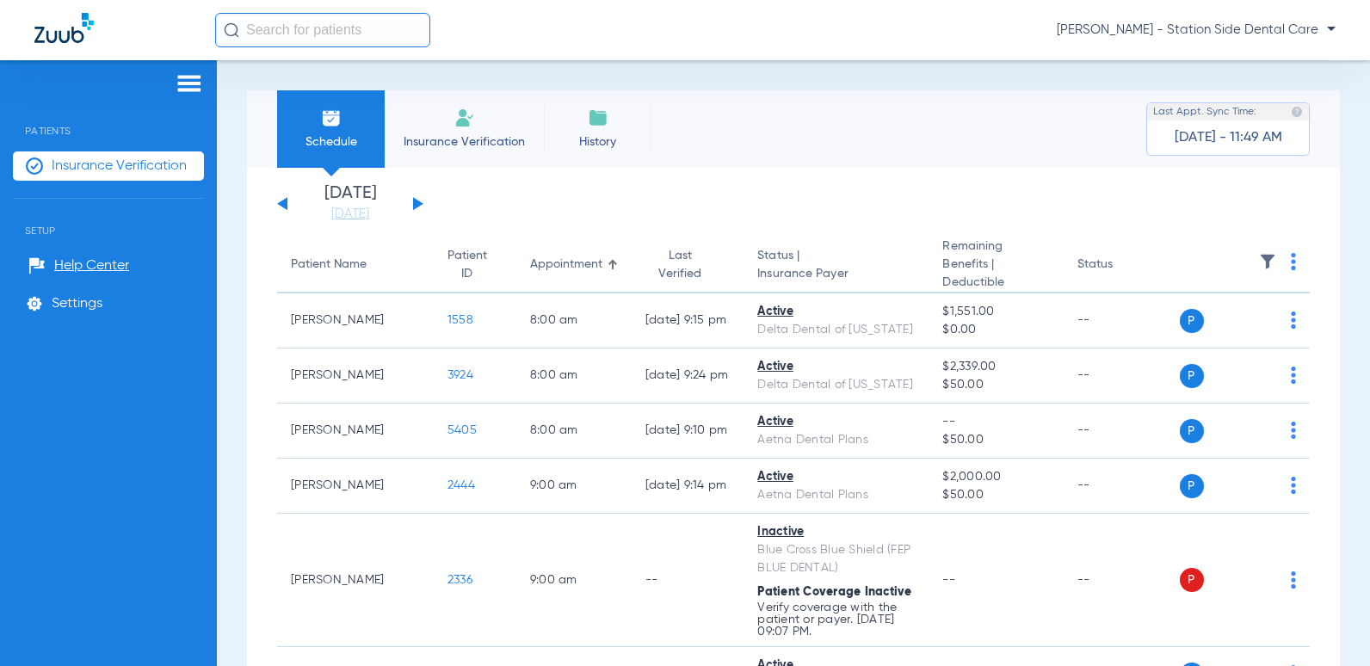
click at [413, 197] on div "[DATE] [DATE] [DATE] [DATE] [DATE] [DATE] [DATE] [DATE] [DATE] [DATE] [DATE] [D…" at bounding box center [350, 204] width 146 height 38
click at [419, 200] on div "[DATE] [DATE] [DATE] [DATE] [DATE] [DATE] [DATE] [DATE] [DATE] [DATE] [DATE] [D…" at bounding box center [350, 204] width 146 height 38
click at [414, 203] on button at bounding box center [418, 203] width 10 height 13
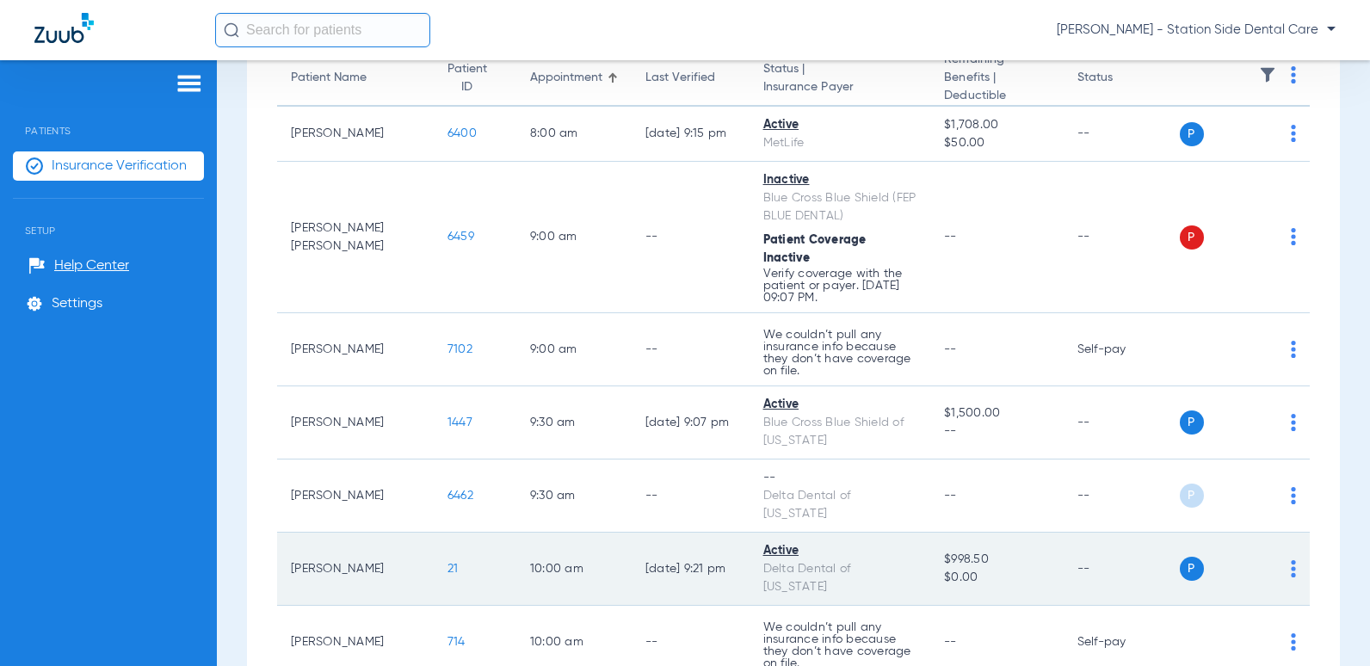
scroll to position [86, 0]
